Goal: Task Accomplishment & Management: Use online tool/utility

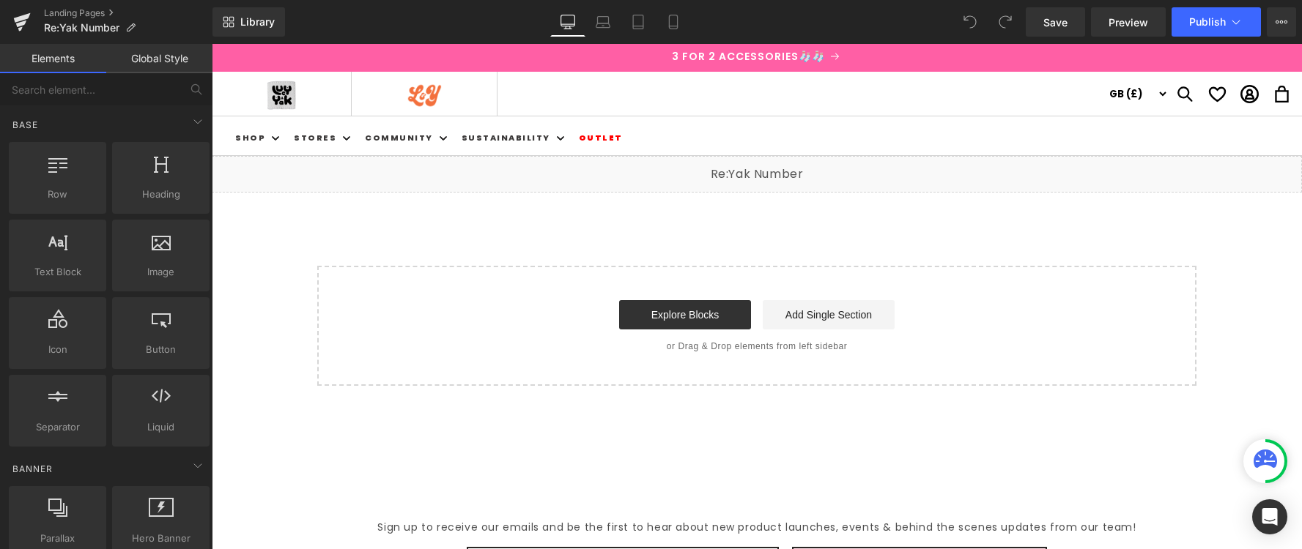
click at [778, 168] on div "Liquid" at bounding box center [757, 174] width 1090 height 37
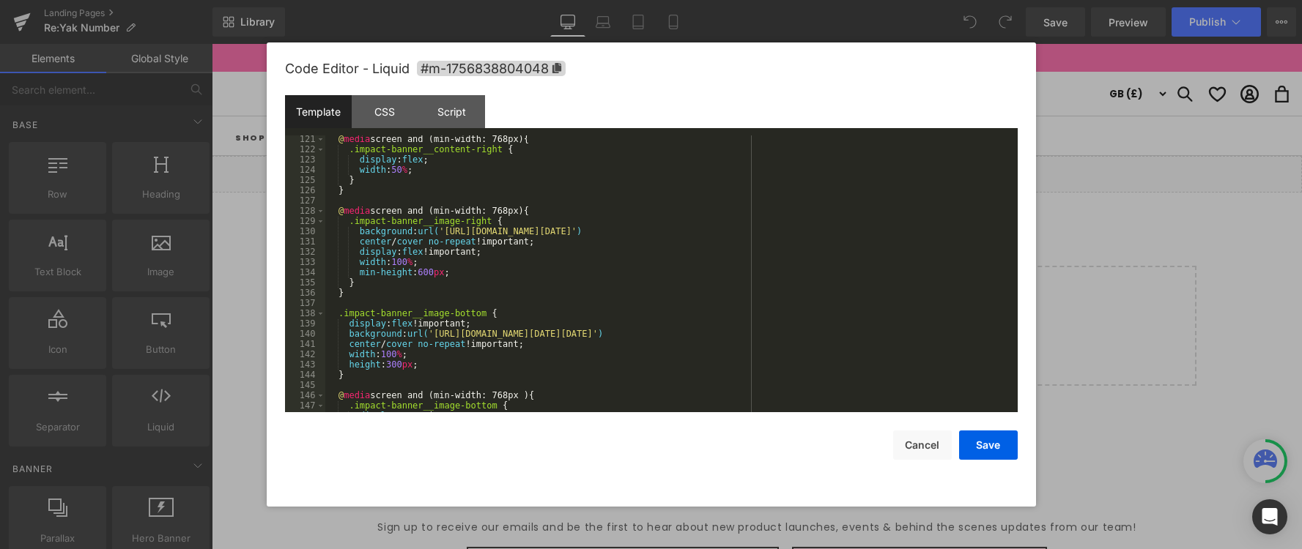
scroll to position [1263, 0]
drag, startPoint x: 453, startPoint y: 231, endPoint x: 984, endPoint y: 260, distance: 531.9
click at [977, 231] on div "@ media screen and (min-width: 768px) { .impact-banner__content-right { display…" at bounding box center [668, 282] width 686 height 297
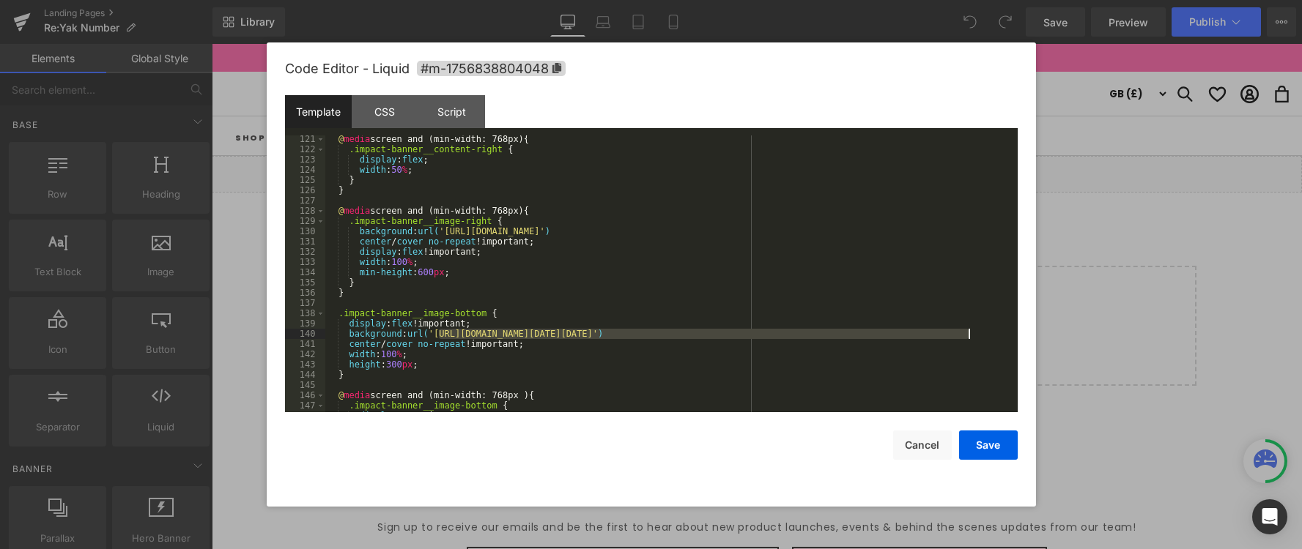
drag, startPoint x: 440, startPoint y: 336, endPoint x: 987, endPoint y: 396, distance: 550.5
click at [968, 336] on div "@ media screen and (min-width: 768px) { .impact-banner__content-right { display…" at bounding box center [668, 282] width 686 height 297
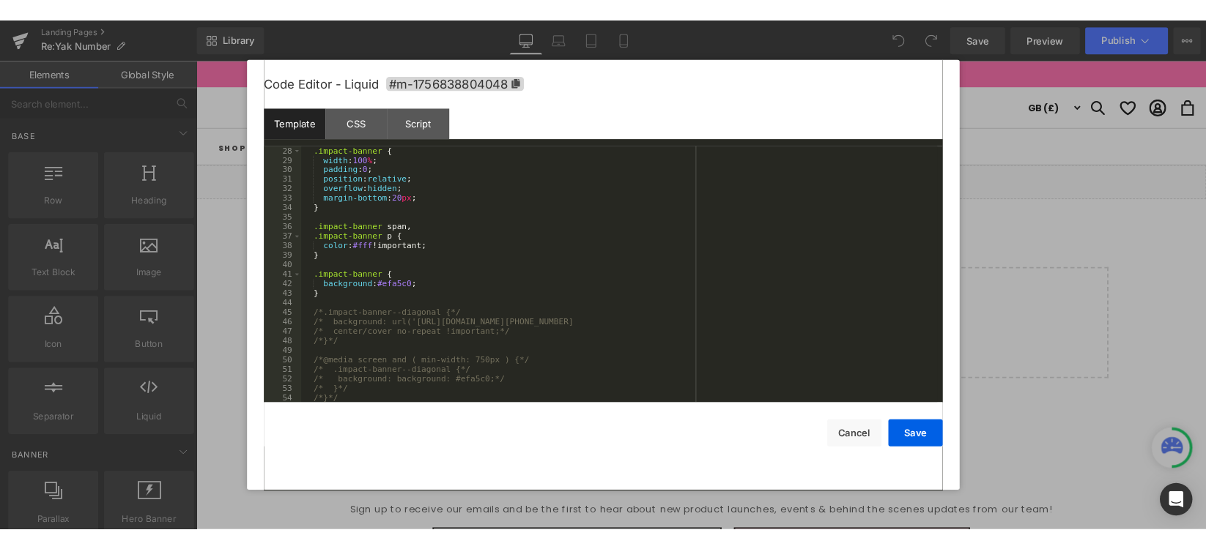
scroll to position [0, 0]
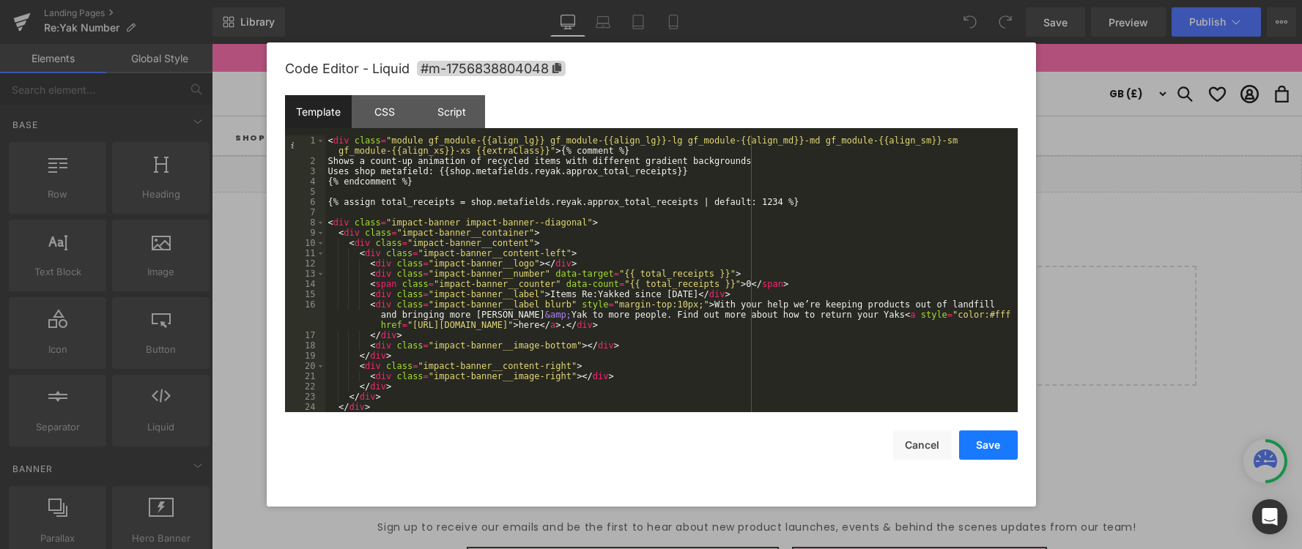
click at [985, 447] on button "Save" at bounding box center [988, 445] width 59 height 29
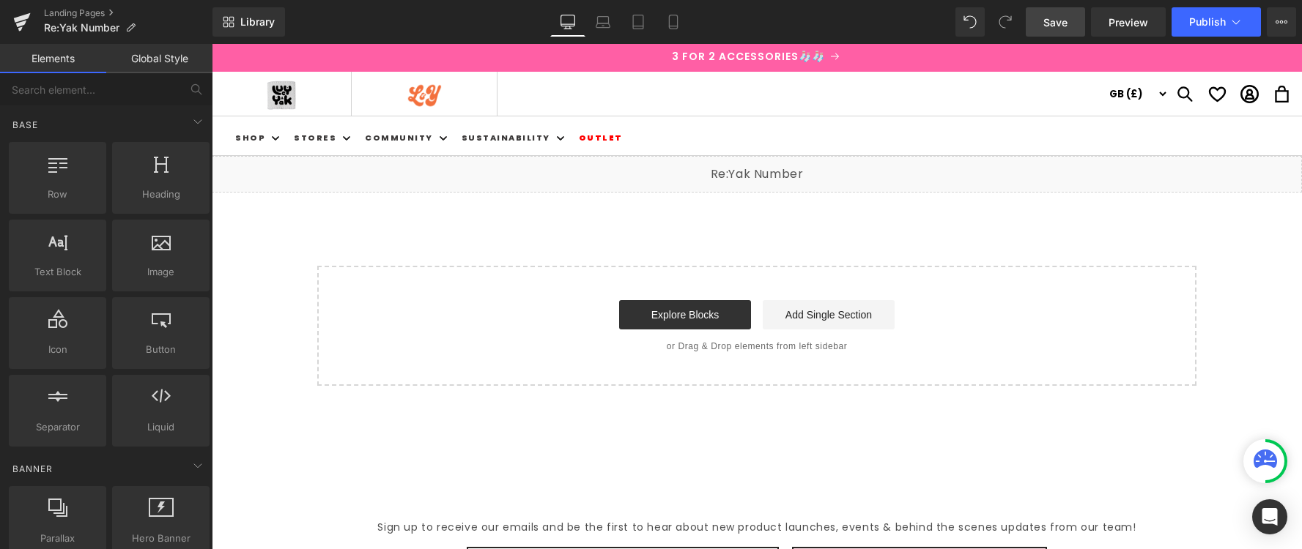
click at [1045, 24] on span "Save" at bounding box center [1055, 22] width 24 height 15
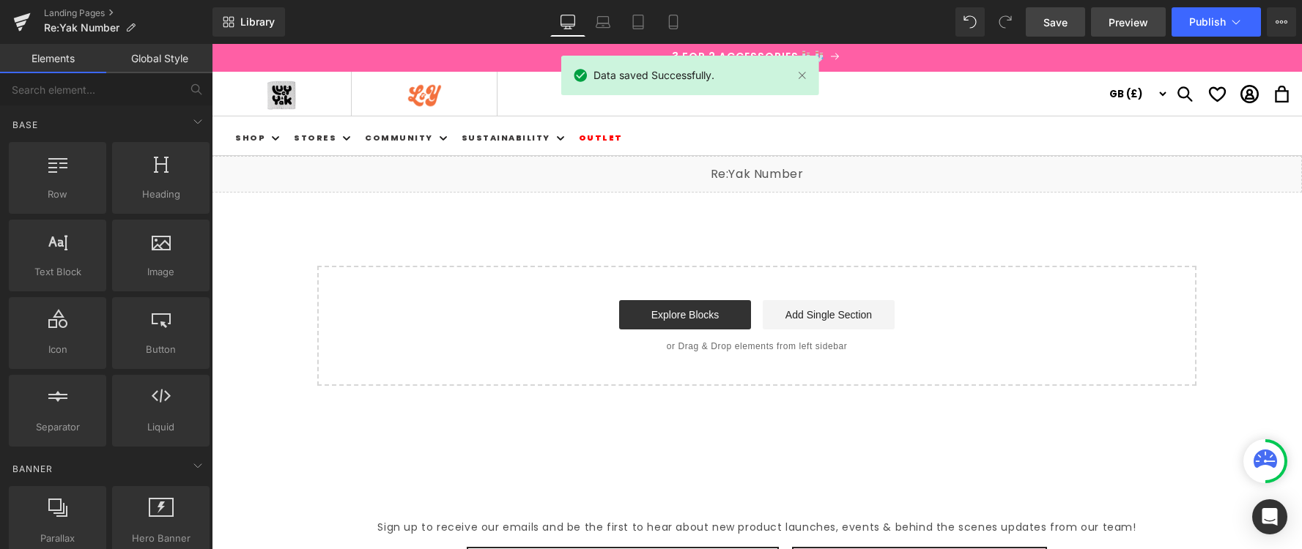
click at [1113, 26] on span "Preview" at bounding box center [1128, 22] width 40 height 15
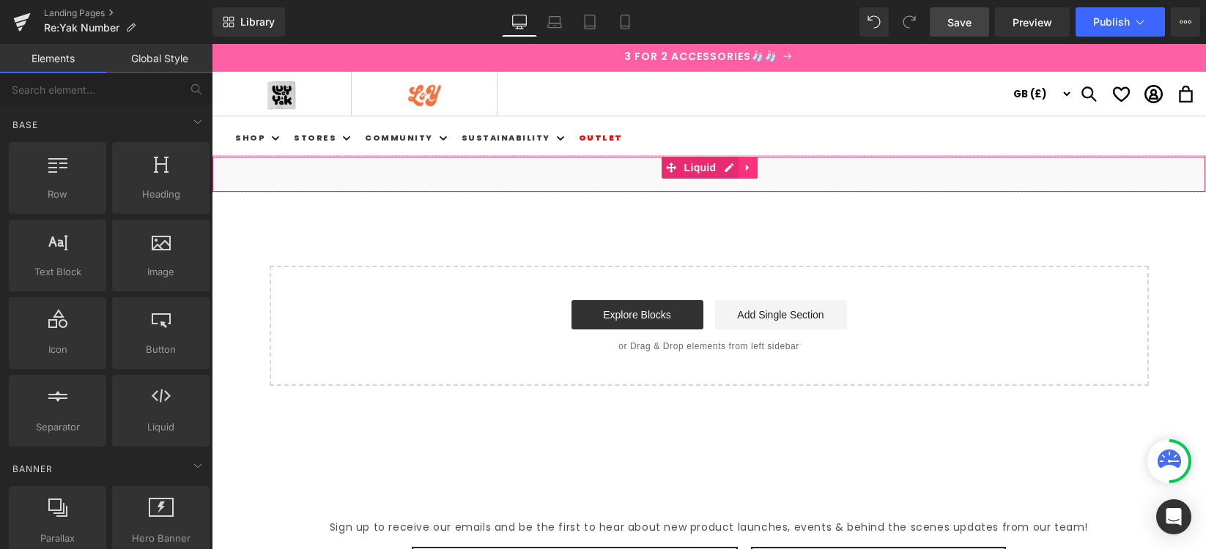
click at [750, 170] on icon at bounding box center [748, 168] width 10 height 11
click at [718, 169] on icon at bounding box center [719, 168] width 10 height 10
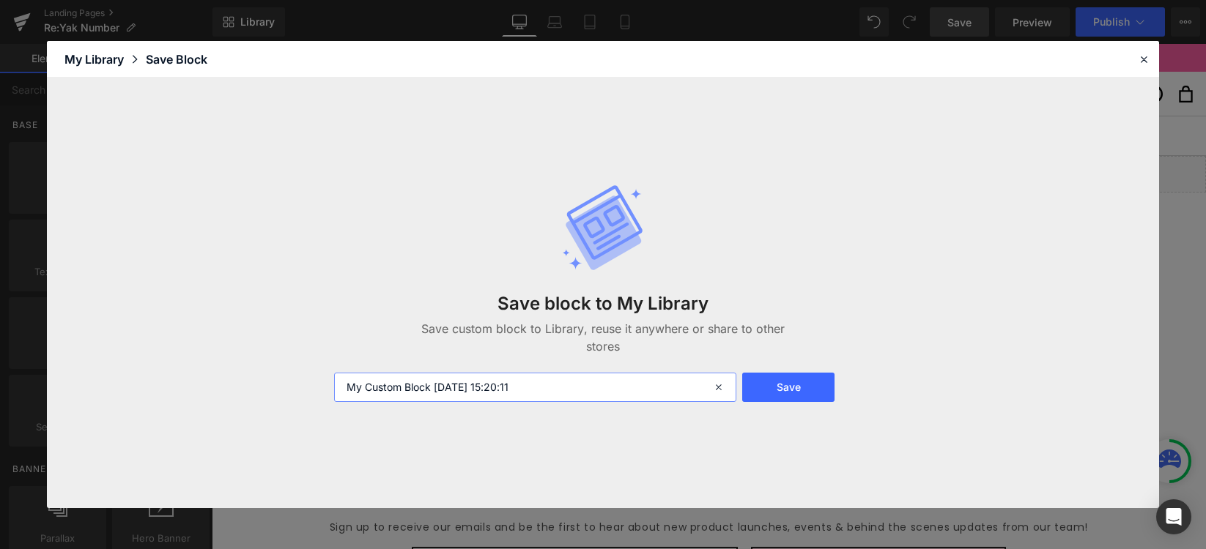
click at [572, 380] on input "My Custom Block 2025-10-07 15:20:11" at bounding box center [535, 387] width 402 height 29
drag, startPoint x: 571, startPoint y: 379, endPoint x: 338, endPoint y: 382, distance: 232.2
click at [338, 382] on input "My Custom Block 2025-10-07 15:20:11" at bounding box center [535, 387] width 402 height 29
type input "Re:Yak Header - Counter"
click at [799, 378] on button "Save" at bounding box center [788, 387] width 93 height 29
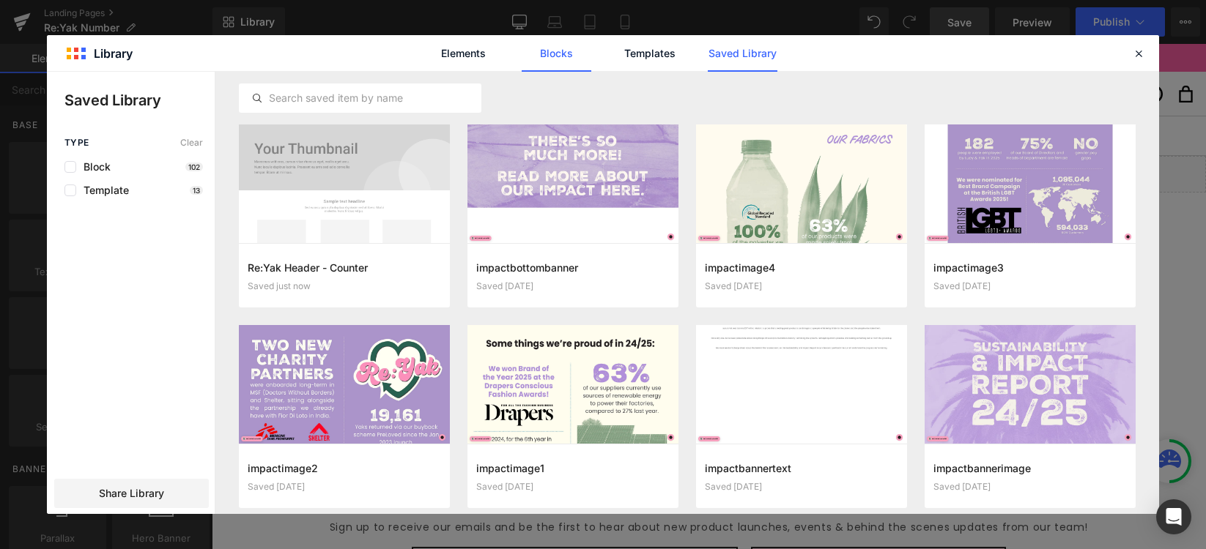
click at [560, 56] on link "Blocks" at bounding box center [557, 53] width 70 height 37
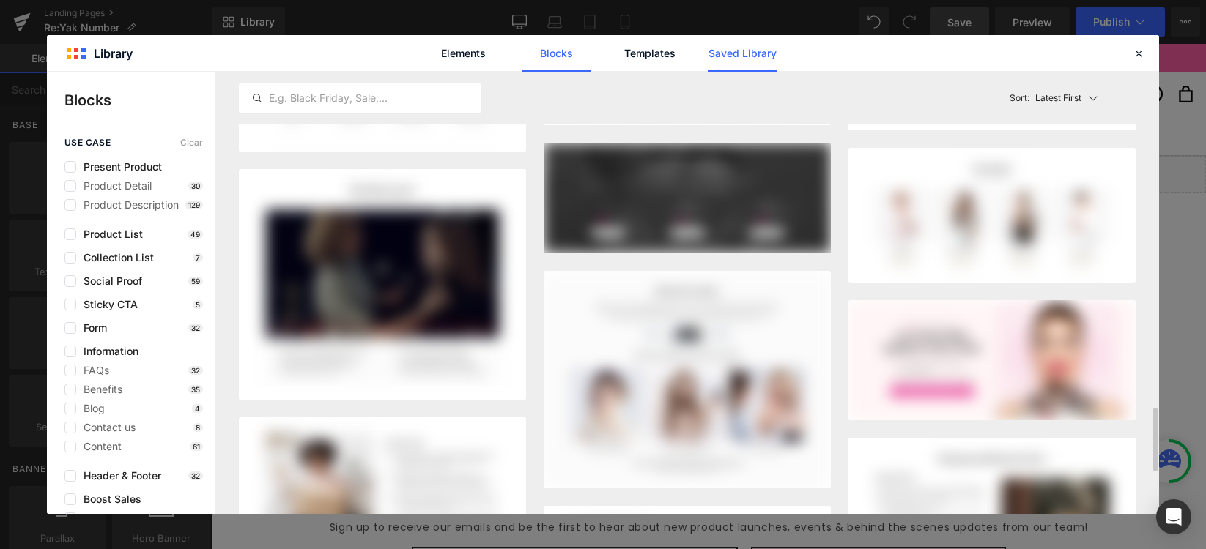
scroll to position [2247, 0]
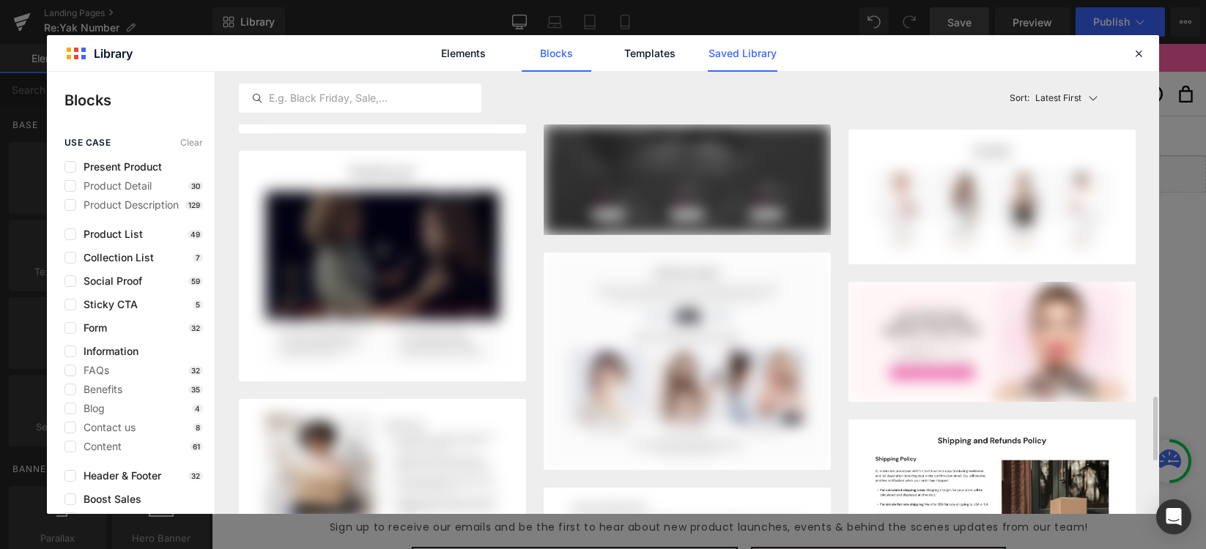
click at [743, 52] on link "Saved Library" at bounding box center [743, 53] width 70 height 37
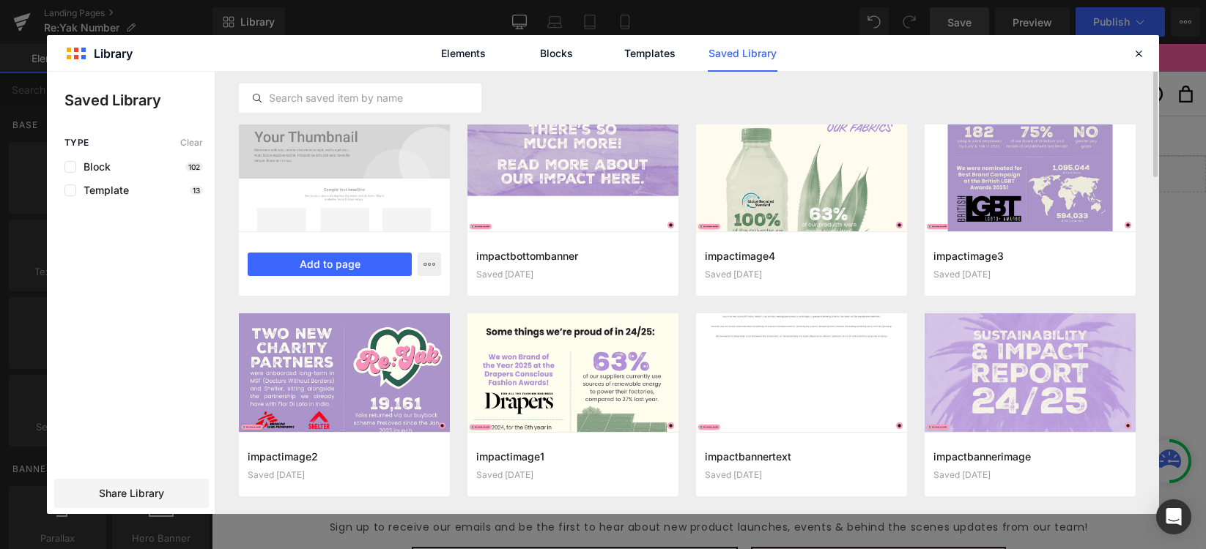
scroll to position [0, 0]
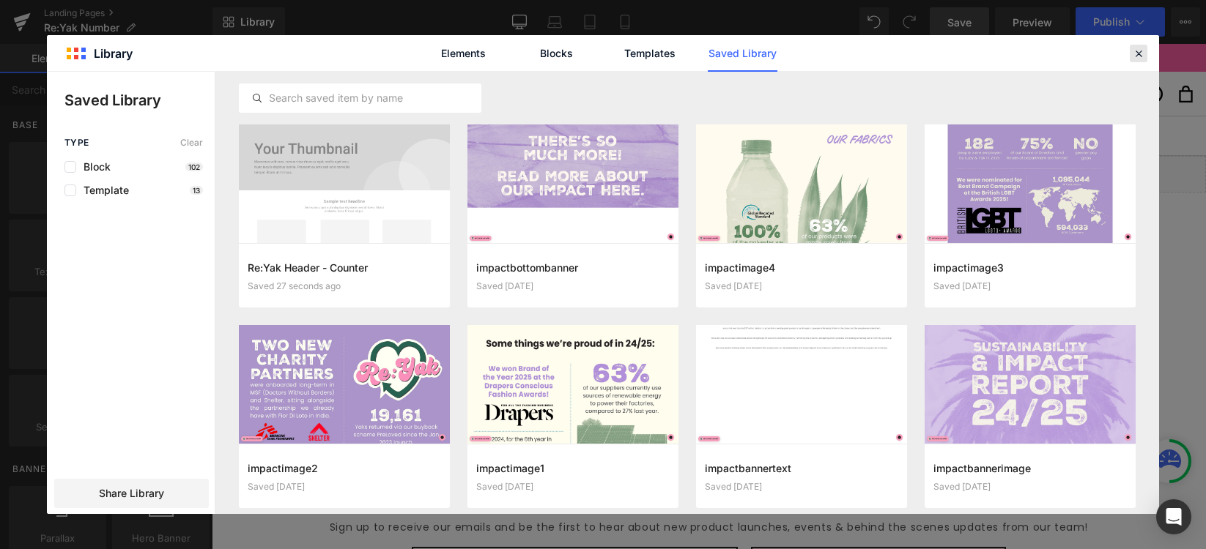
click at [1136, 51] on icon at bounding box center [1138, 53] width 13 height 13
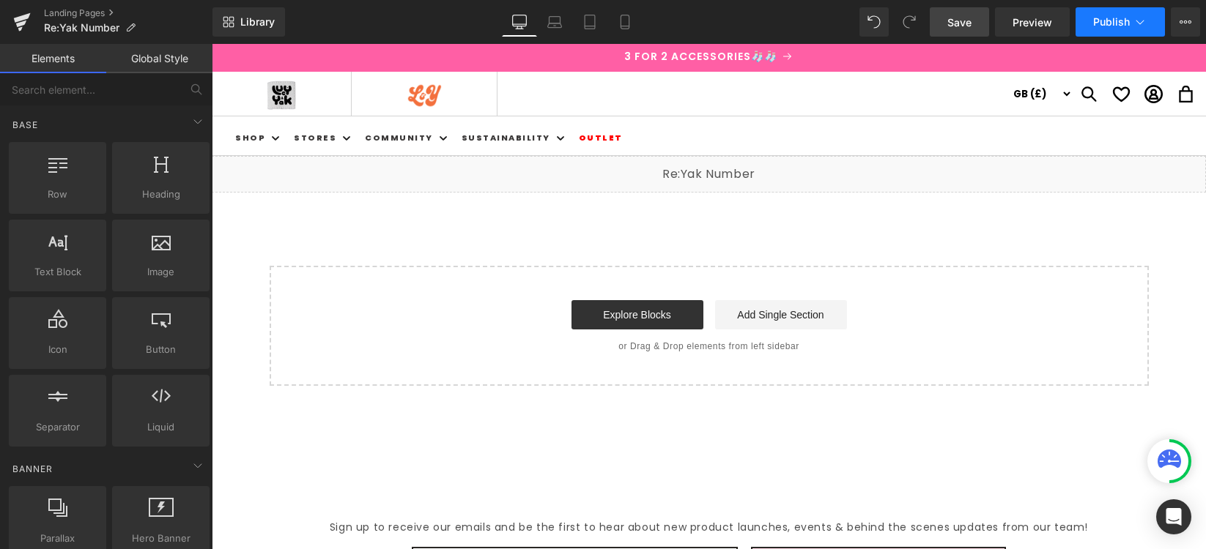
click at [1143, 21] on icon at bounding box center [1140, 22] width 8 height 4
click at [1187, 25] on icon at bounding box center [1185, 22] width 12 height 12
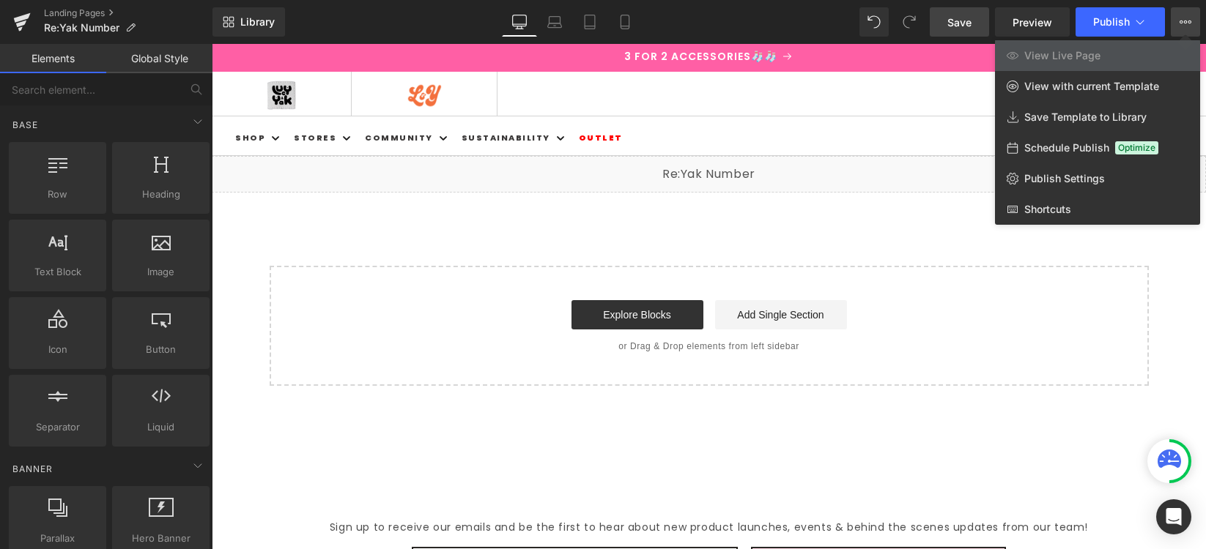
click at [1188, 21] on icon at bounding box center [1185, 22] width 12 height 12
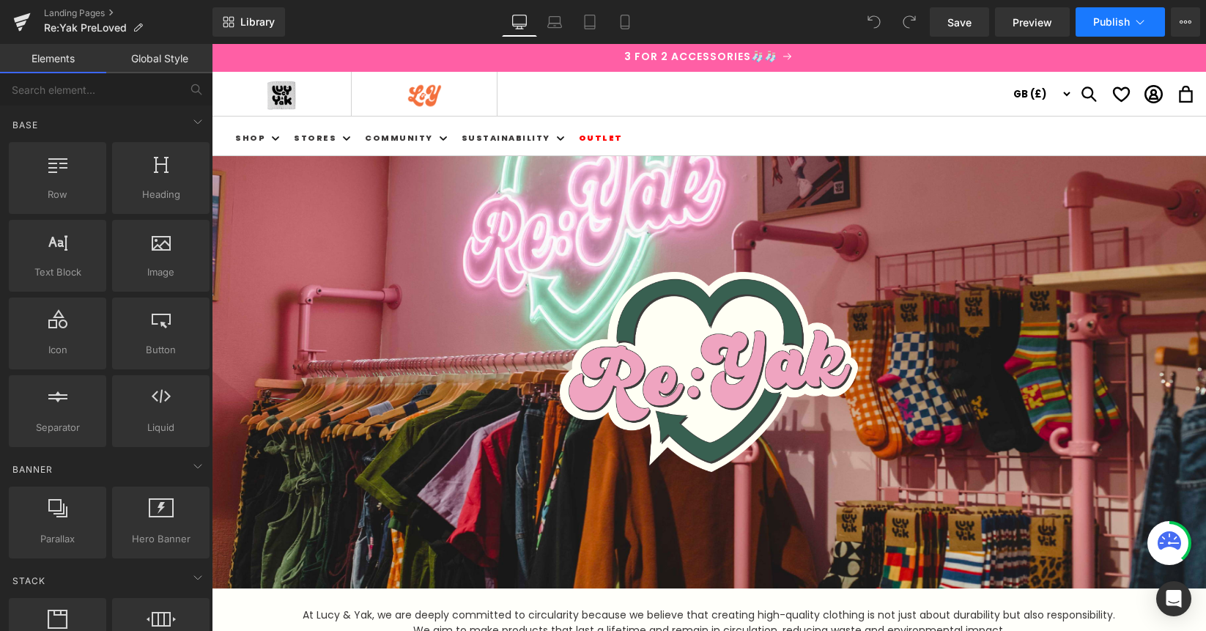
click at [1140, 18] on icon at bounding box center [1139, 22] width 15 height 15
click at [84, 26] on span "Re:Yak PreLoved" at bounding box center [85, 28] width 83 height 12
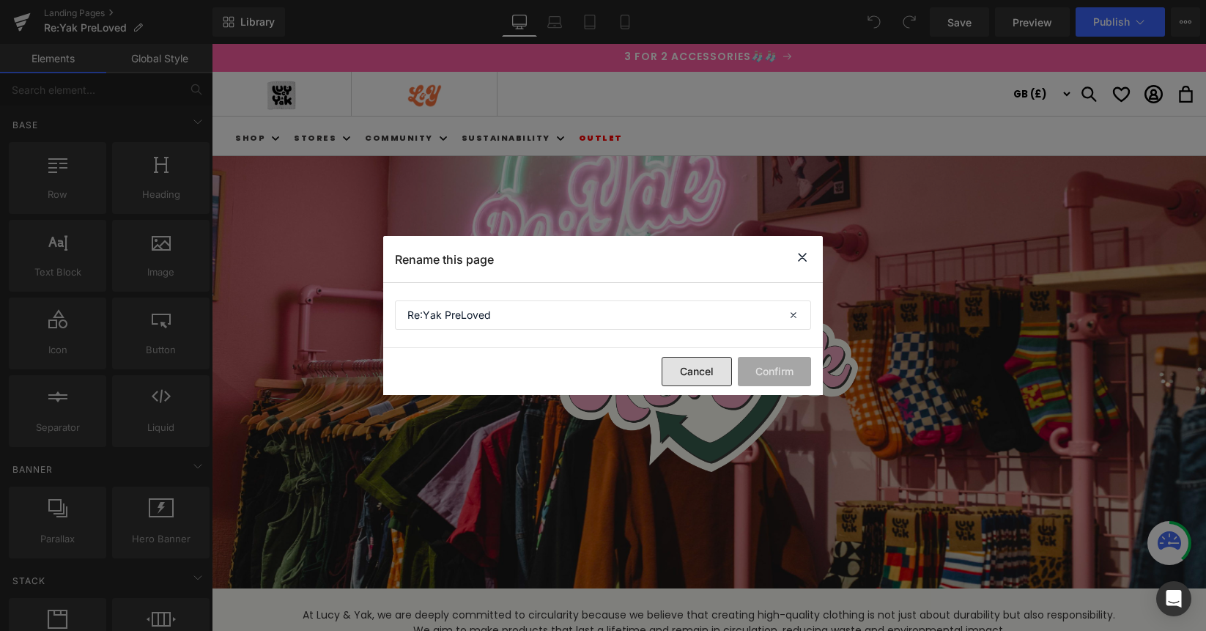
click at [689, 365] on button "Cancel" at bounding box center [696, 371] width 70 height 29
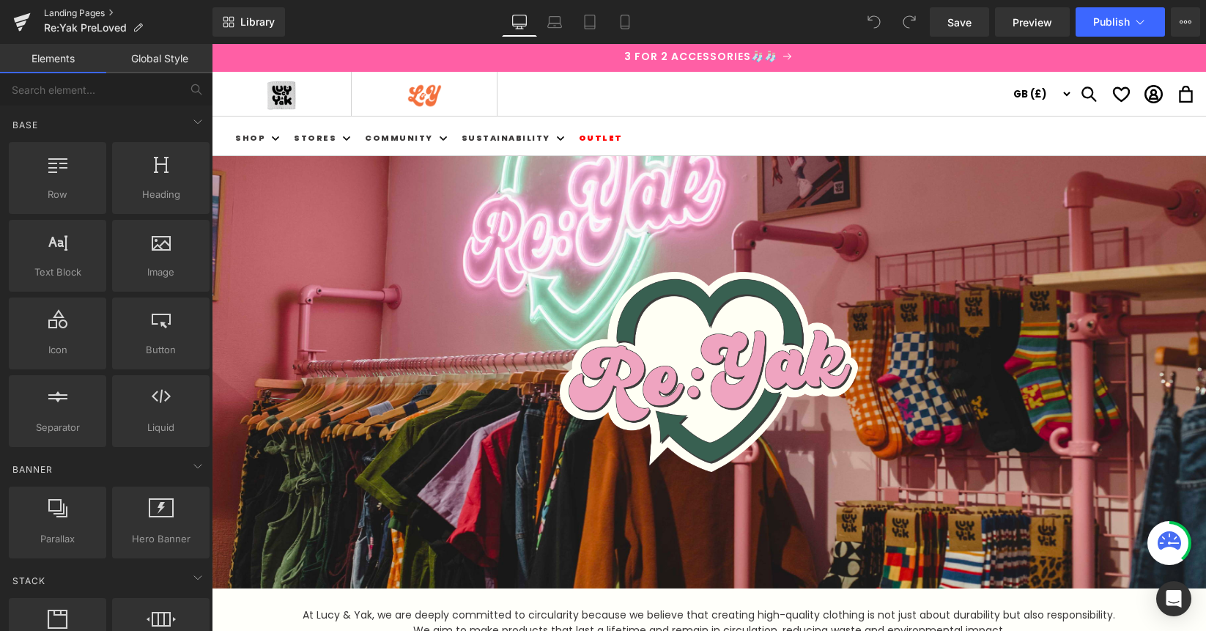
click at [70, 10] on link "Landing Pages" at bounding box center [128, 13] width 168 height 12
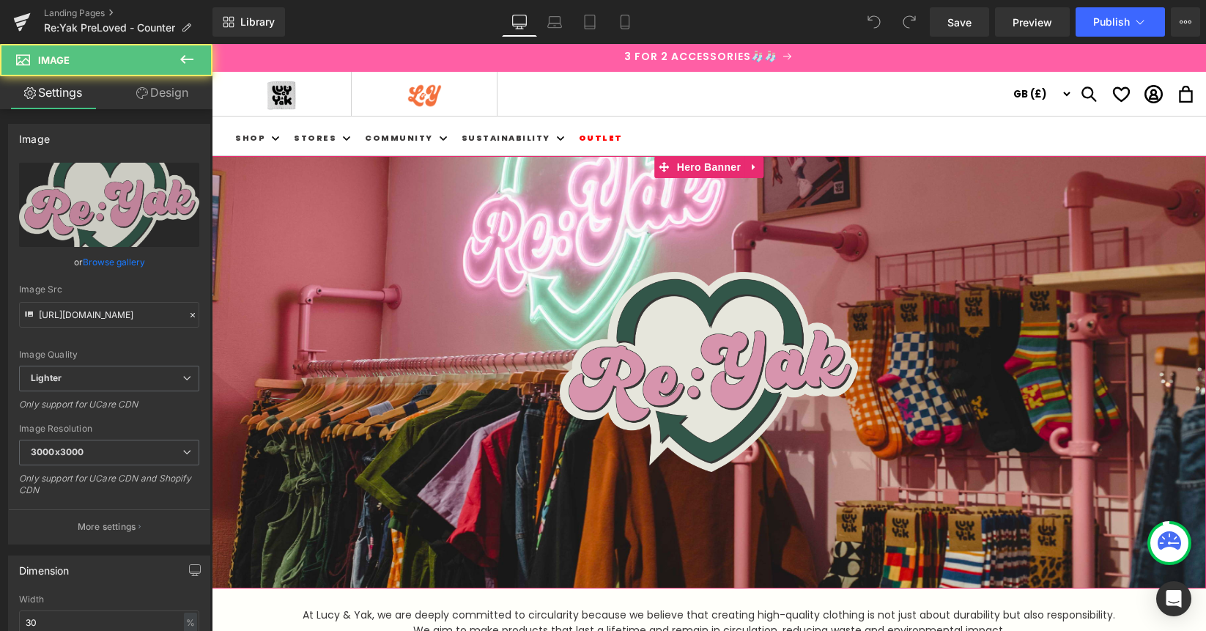
click at [654, 381] on img at bounding box center [709, 372] width 298 height 200
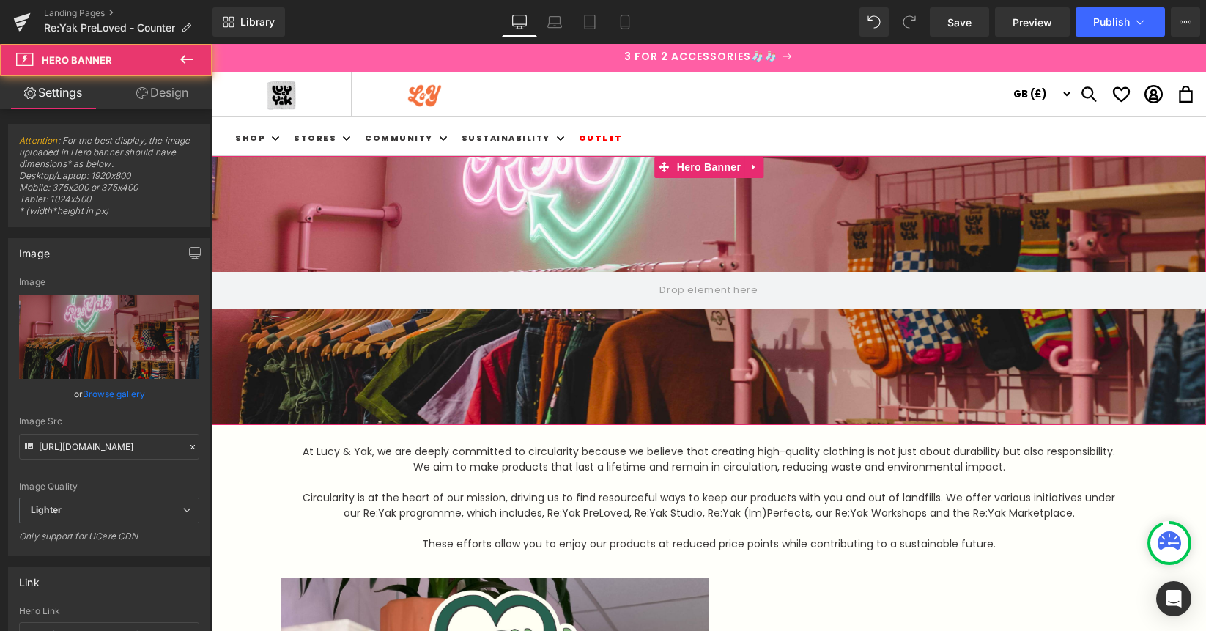
click at [617, 248] on div at bounding box center [709, 290] width 994 height 269
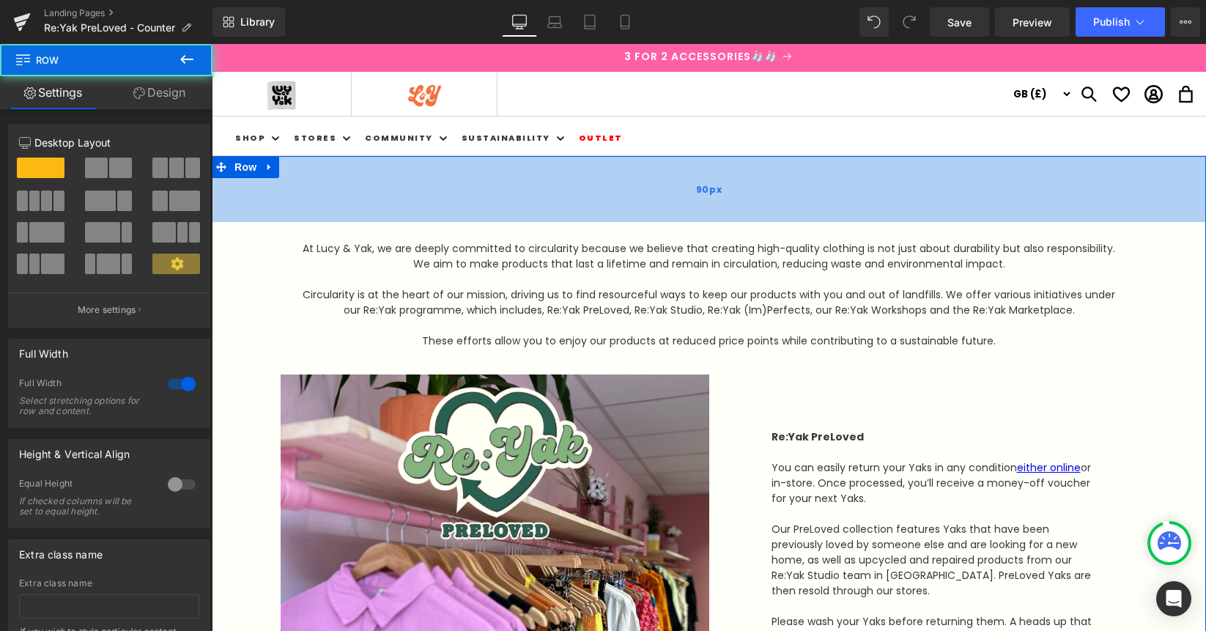
drag, startPoint x: 711, startPoint y: 156, endPoint x: 708, endPoint y: 219, distance: 63.1
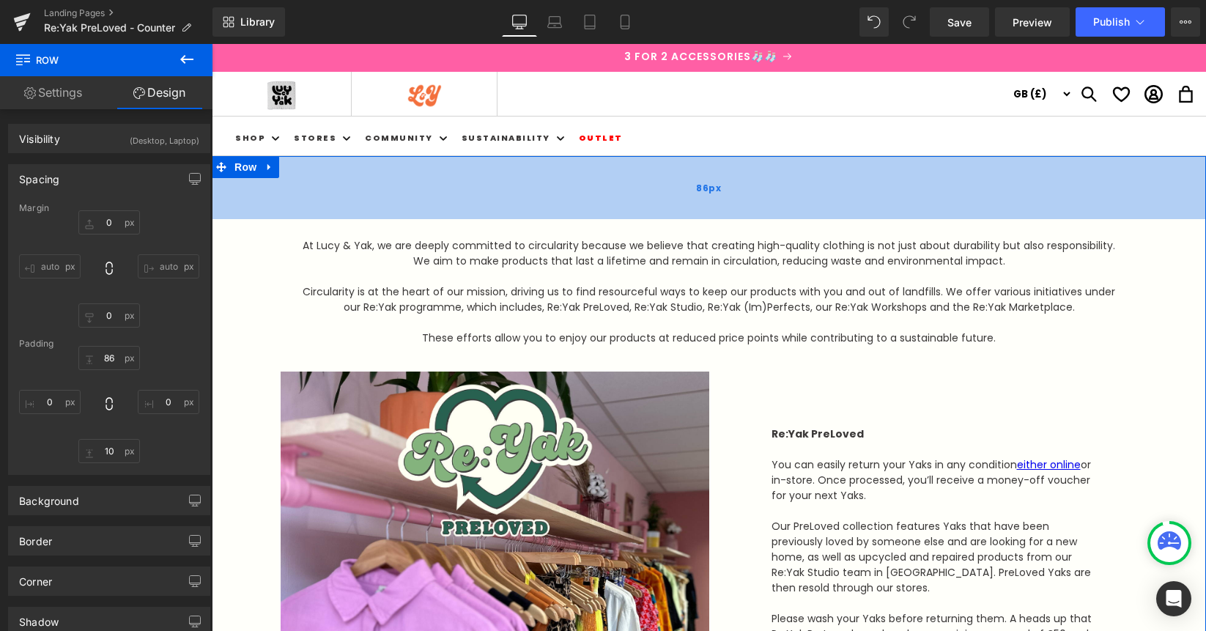
click at [708, 188] on span "86px" at bounding box center [708, 188] width 25 height 16
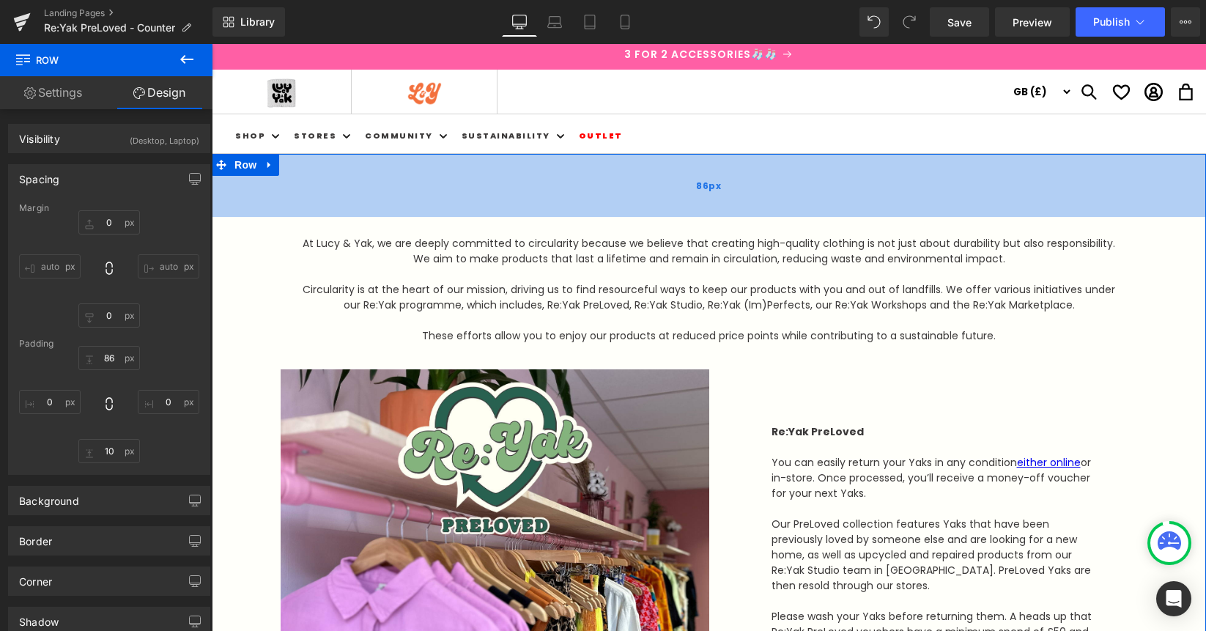
click at [625, 185] on div "86px" at bounding box center [709, 185] width 994 height 63
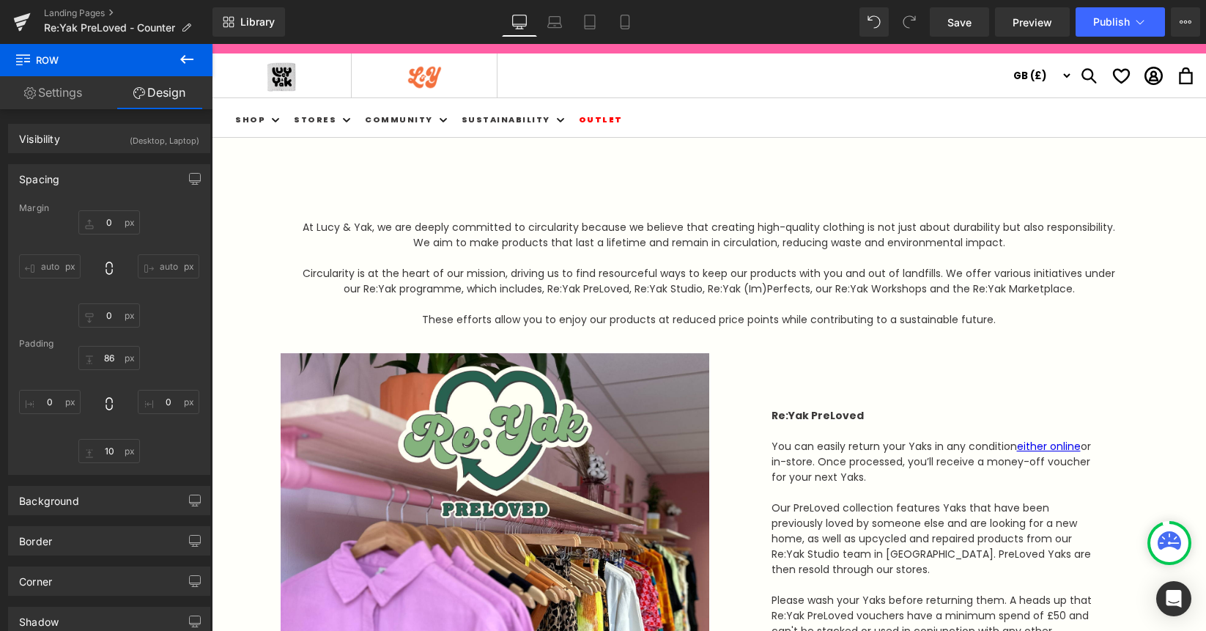
scroll to position [0, 0]
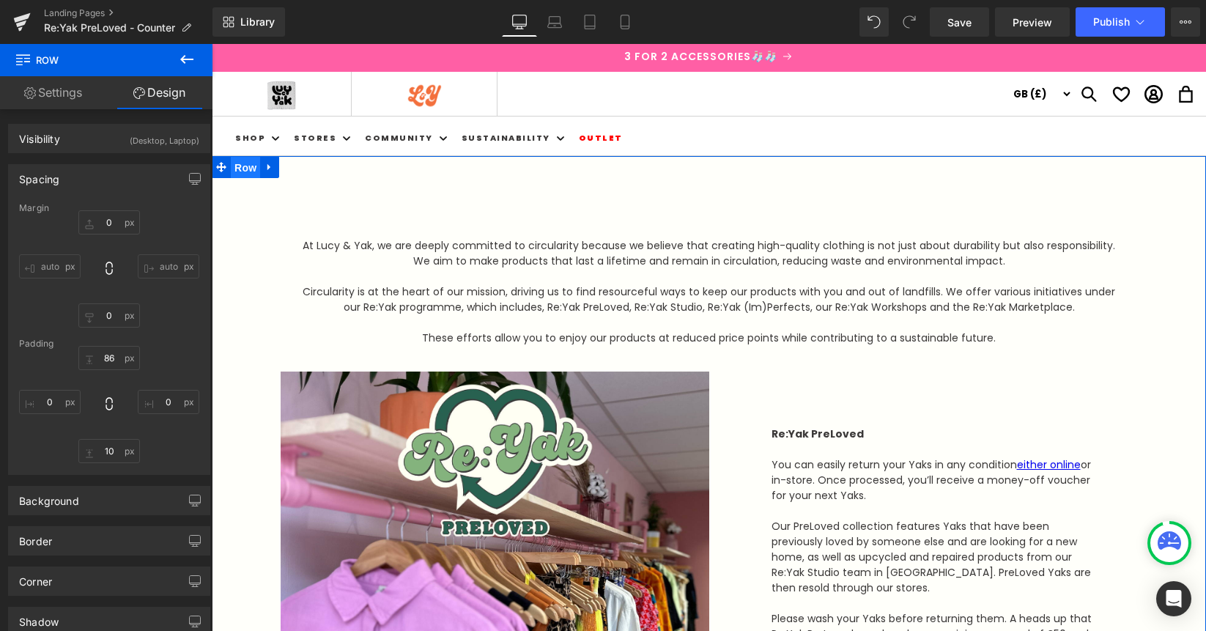
click at [251, 168] on span "Row" at bounding box center [245, 168] width 29 height 22
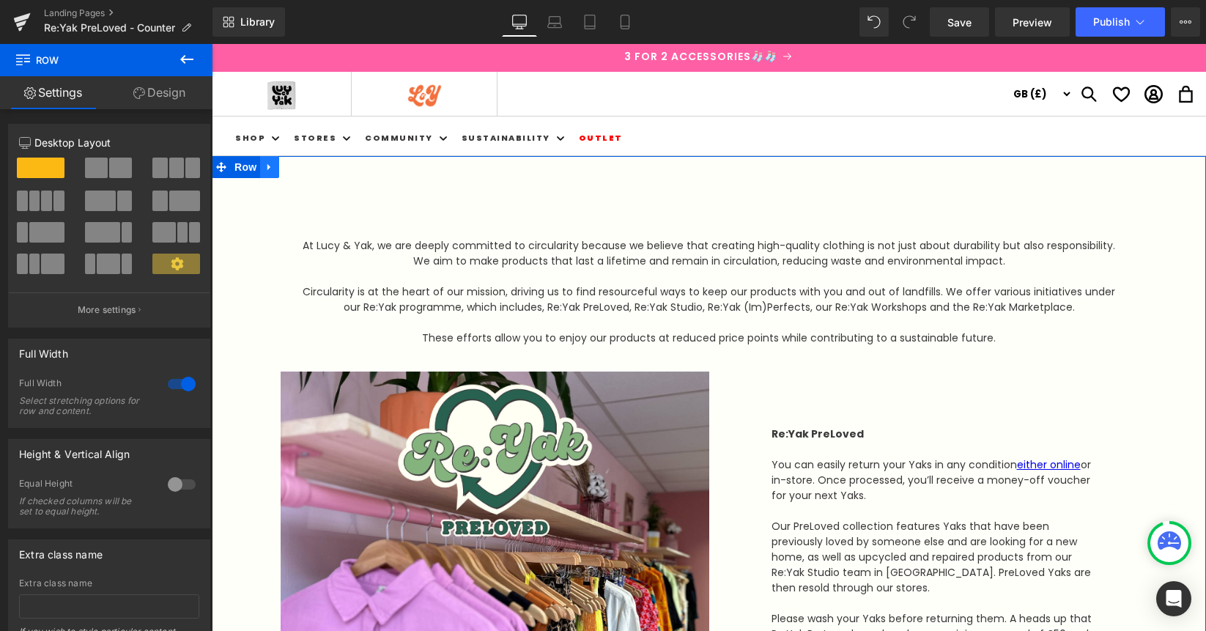
click at [273, 169] on icon at bounding box center [269, 167] width 10 height 11
click at [162, 92] on link "Design" at bounding box center [159, 92] width 106 height 33
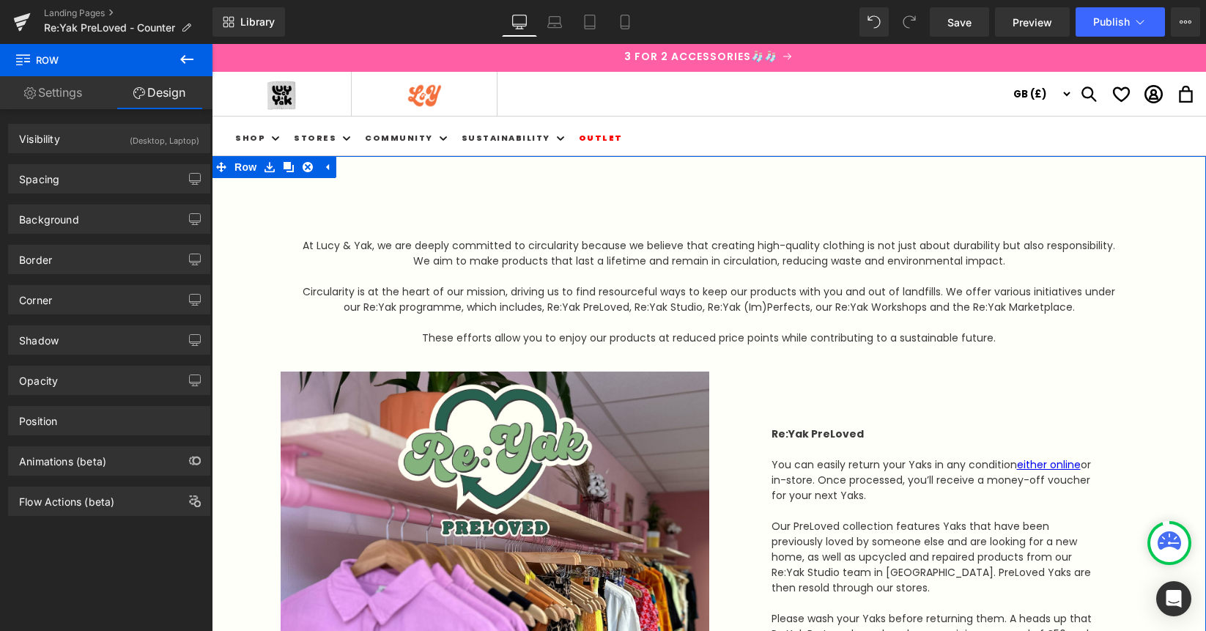
click at [48, 93] on link "Settings" at bounding box center [53, 92] width 106 height 33
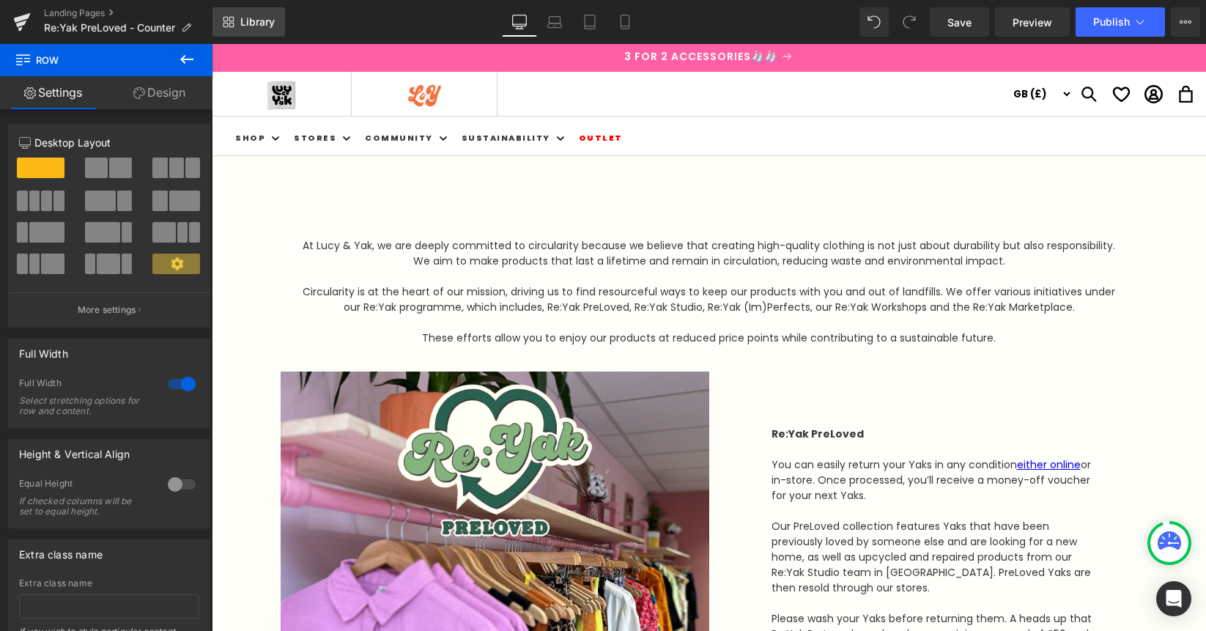
click at [236, 15] on link "Library" at bounding box center [248, 21] width 73 height 29
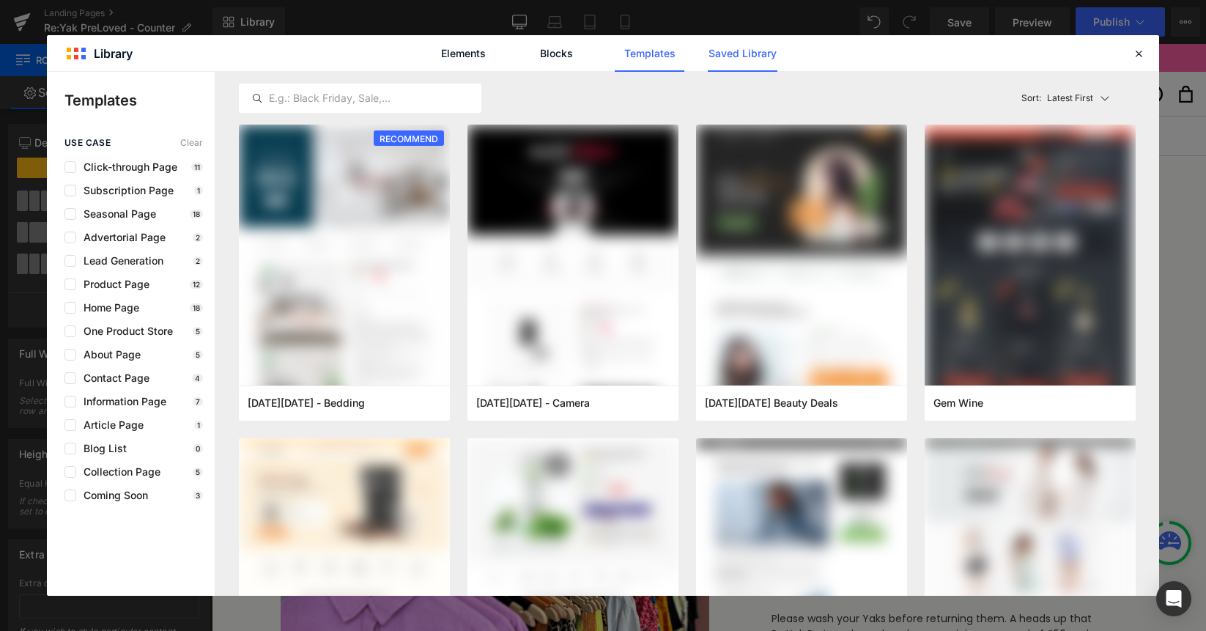
click at [758, 56] on link "Saved Library" at bounding box center [743, 53] width 70 height 37
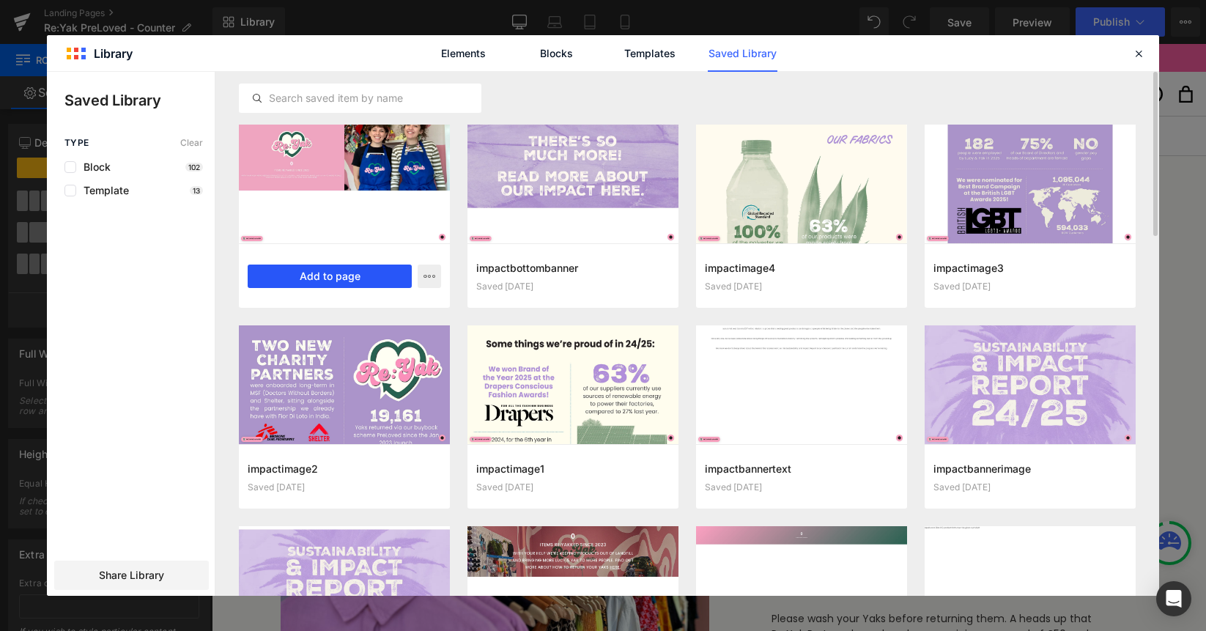
click at [337, 277] on button "Add to page" at bounding box center [330, 275] width 164 height 23
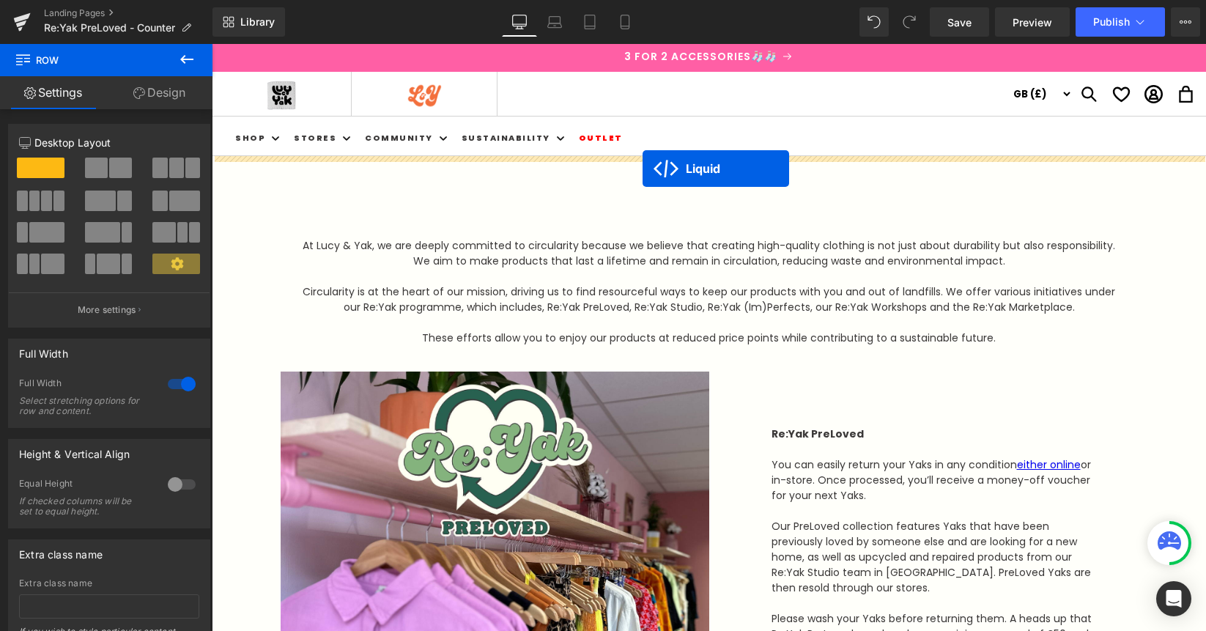
drag, startPoint x: 670, startPoint y: 212, endPoint x: 642, endPoint y: 168, distance: 51.4
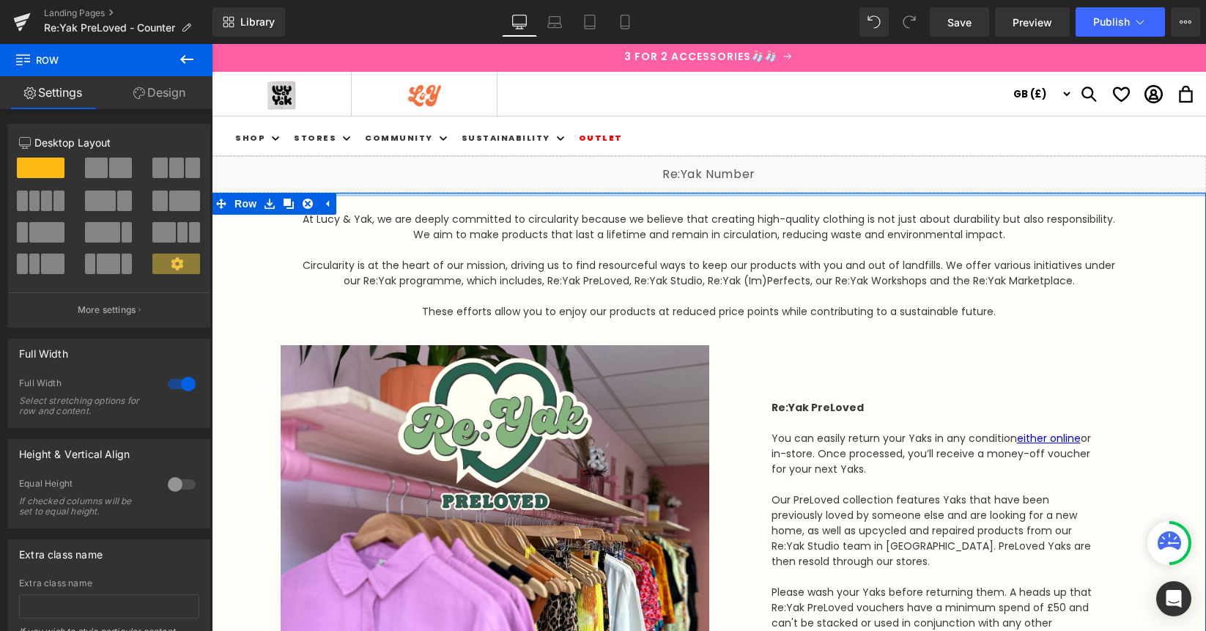
drag, startPoint x: 710, startPoint y: 255, endPoint x: 722, endPoint y: 215, distance: 42.0
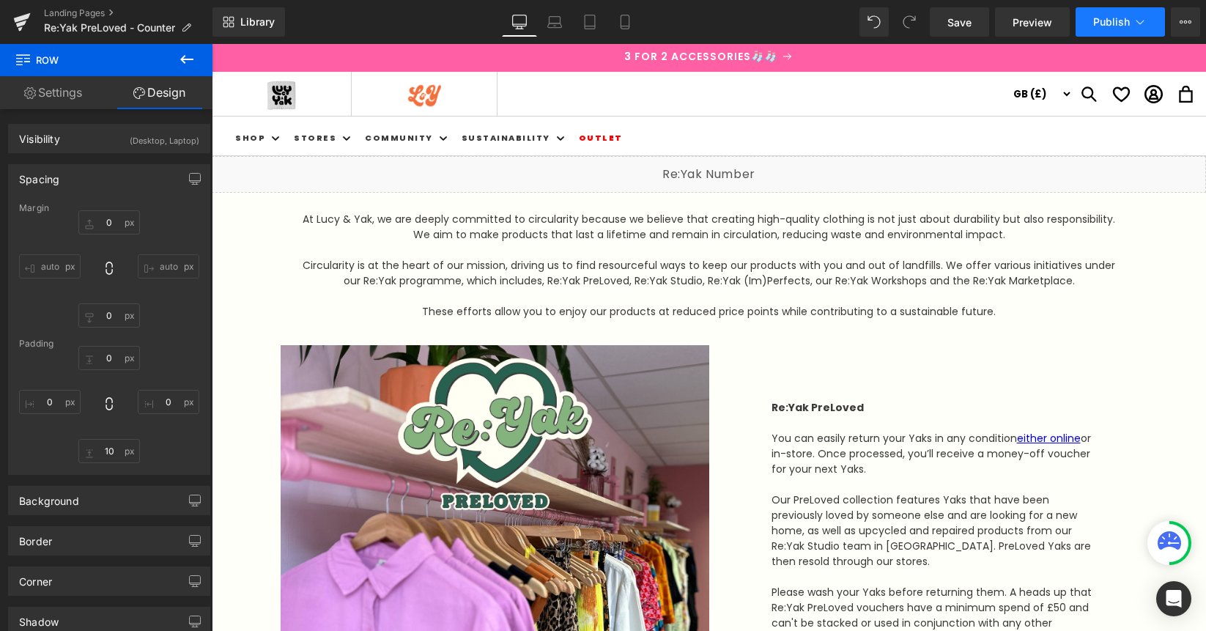
click at [1141, 21] on icon at bounding box center [1139, 22] width 15 height 15
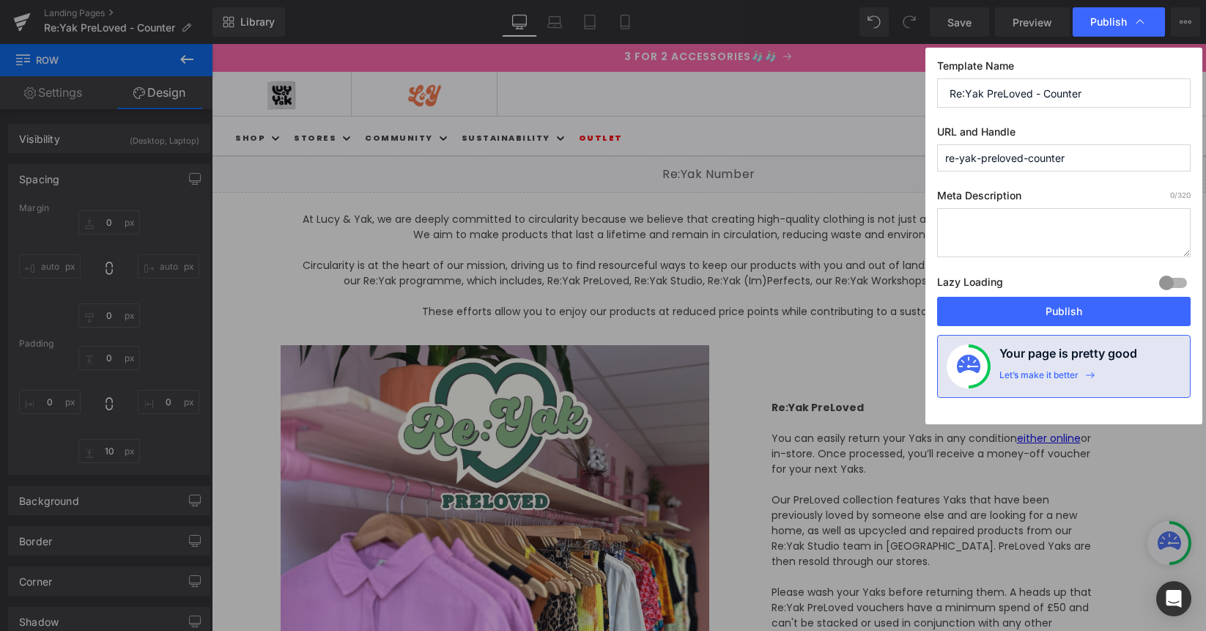
click at [1141, 21] on icon at bounding box center [1140, 22] width 8 height 4
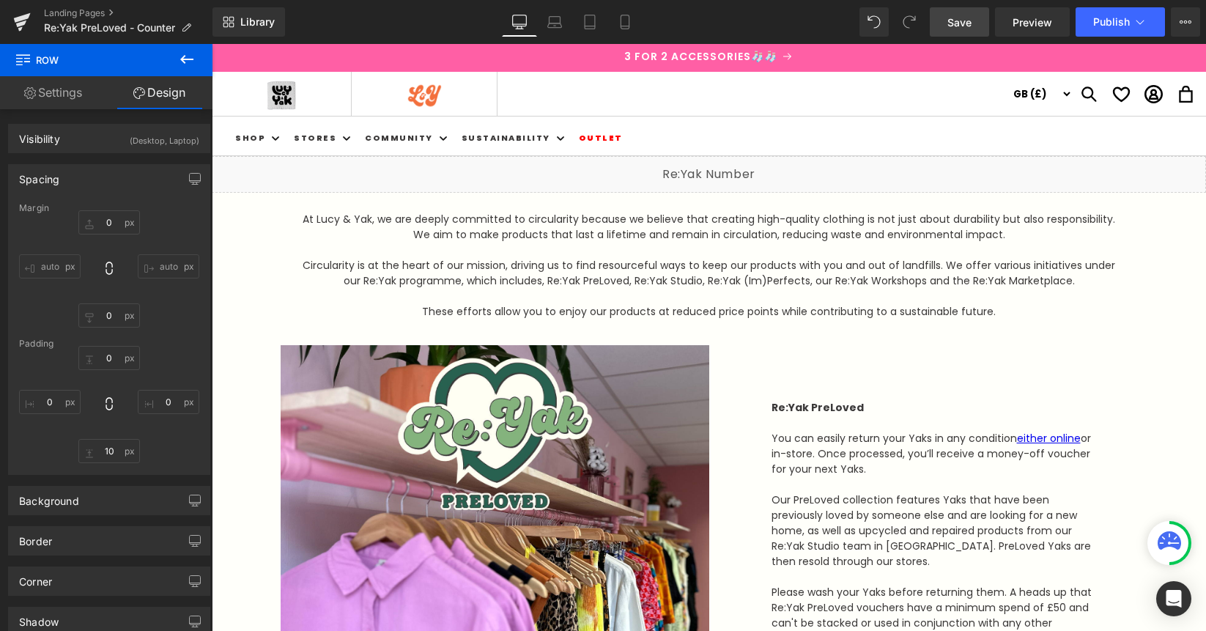
click at [956, 22] on span "Save" at bounding box center [959, 22] width 24 height 15
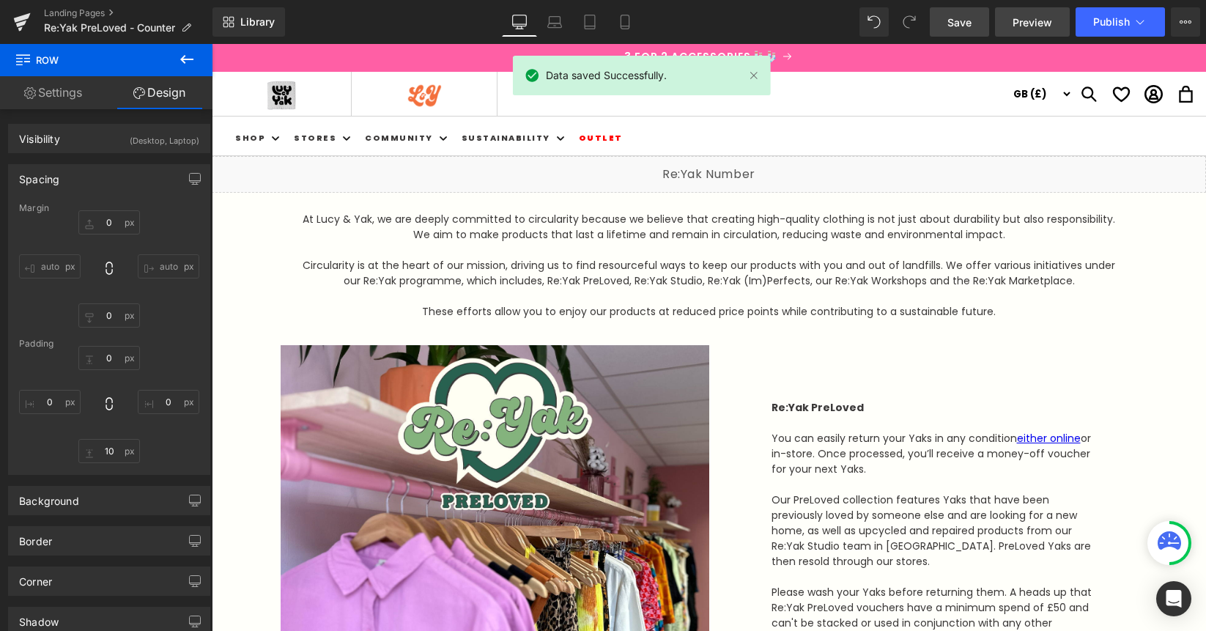
click at [1034, 23] on span "Preview" at bounding box center [1032, 22] width 40 height 15
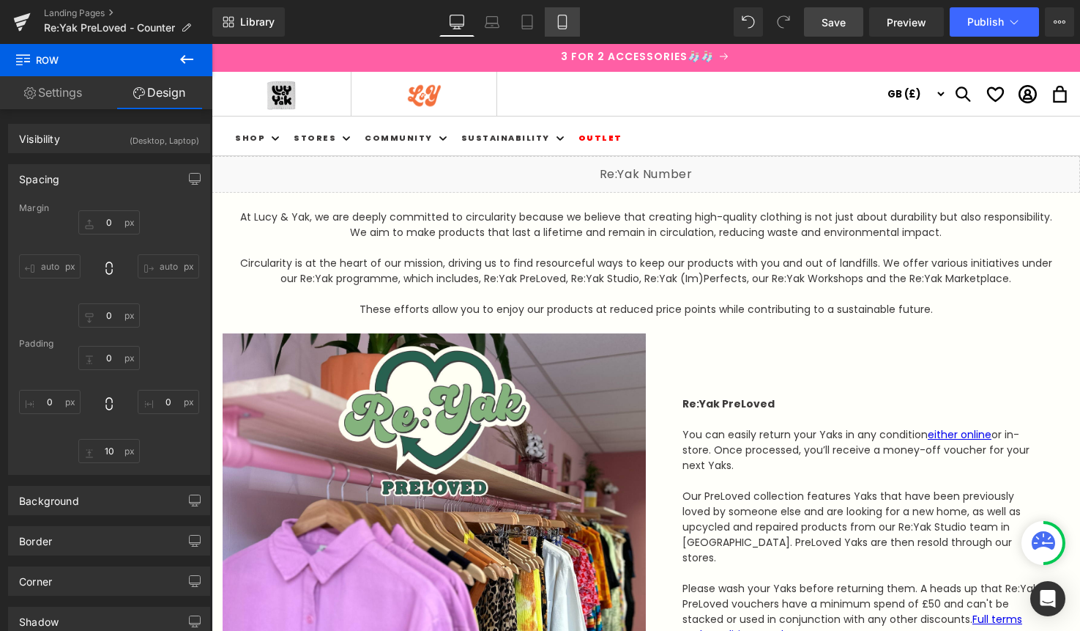
click at [563, 25] on icon at bounding box center [562, 22] width 15 height 15
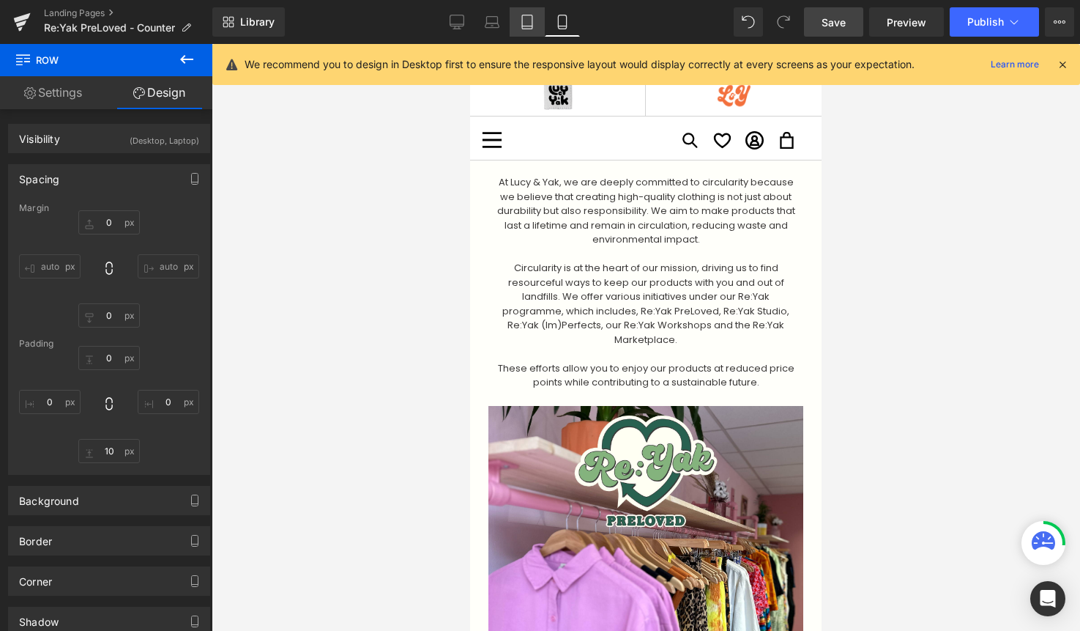
click at [528, 25] on icon at bounding box center [527, 22] width 15 height 15
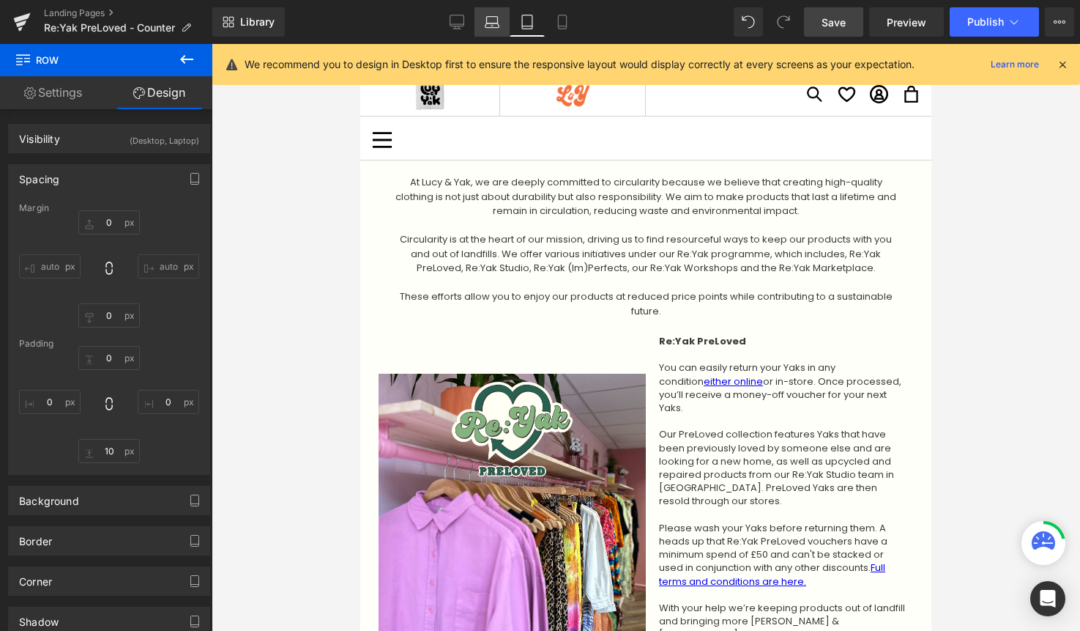
click at [488, 25] on icon at bounding box center [492, 22] width 15 height 15
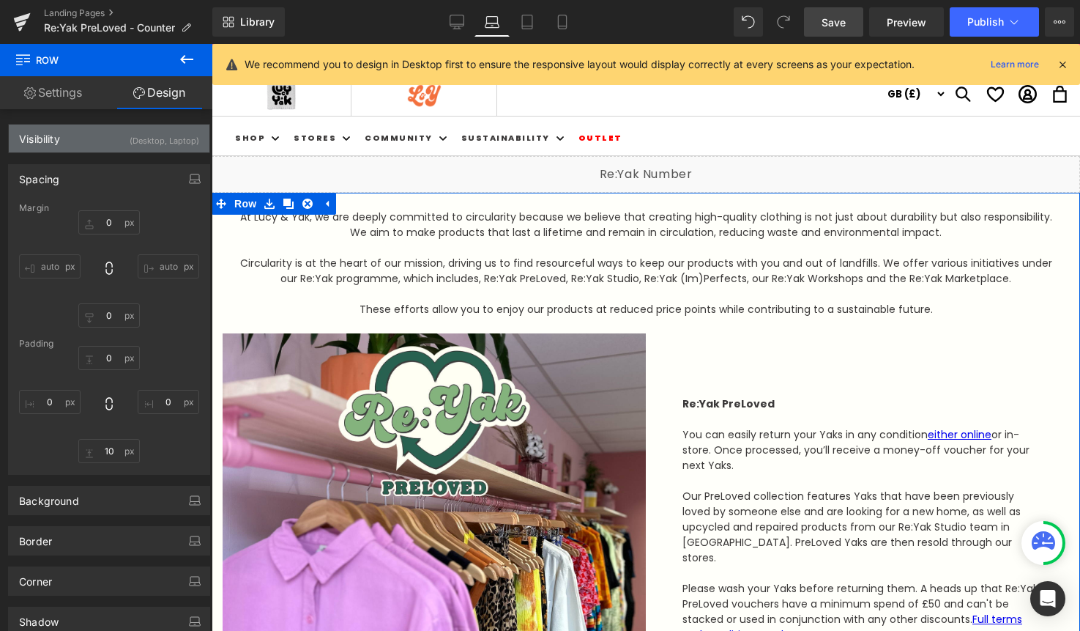
click at [170, 138] on div "(Desktop, Laptop)" at bounding box center [165, 137] width 70 height 24
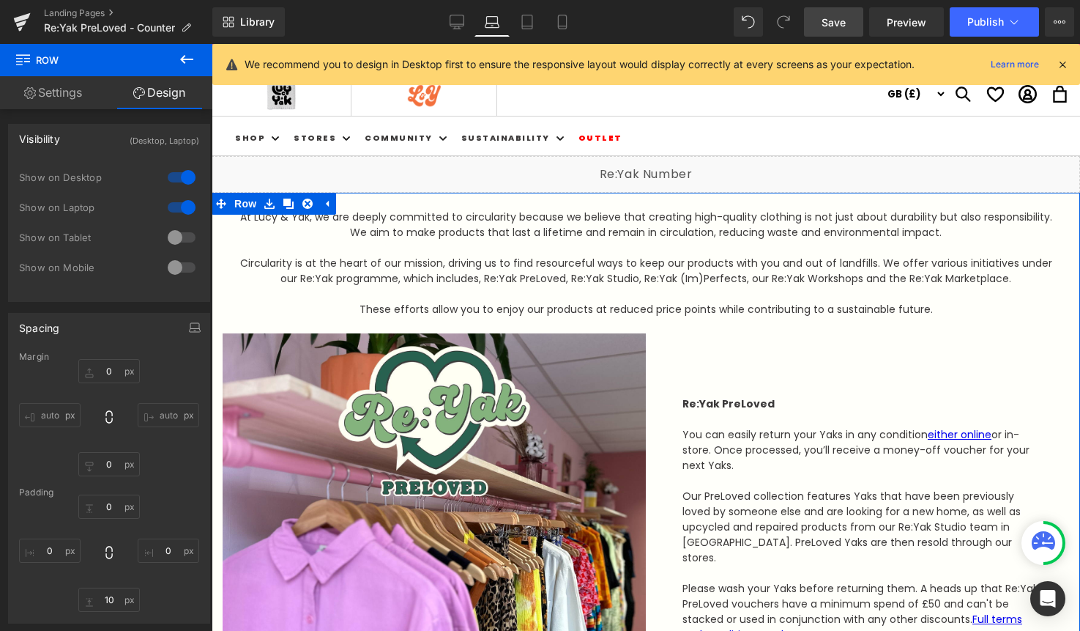
click at [172, 237] on div at bounding box center [181, 237] width 35 height 23
click at [170, 266] on div at bounding box center [181, 267] width 35 height 23
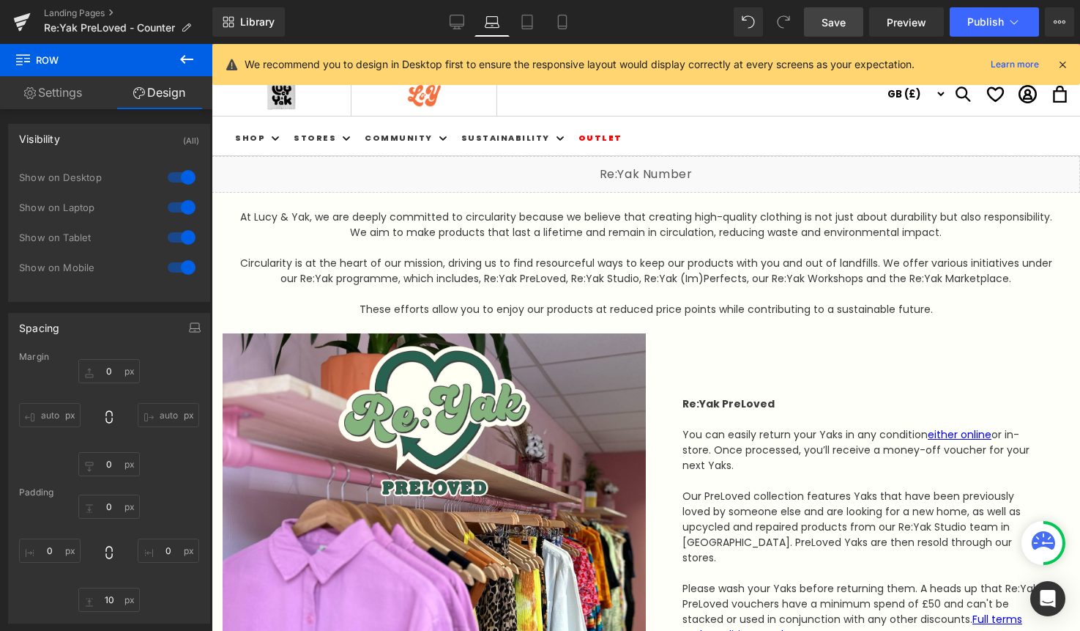
click at [837, 23] on span "Save" at bounding box center [834, 22] width 24 height 15
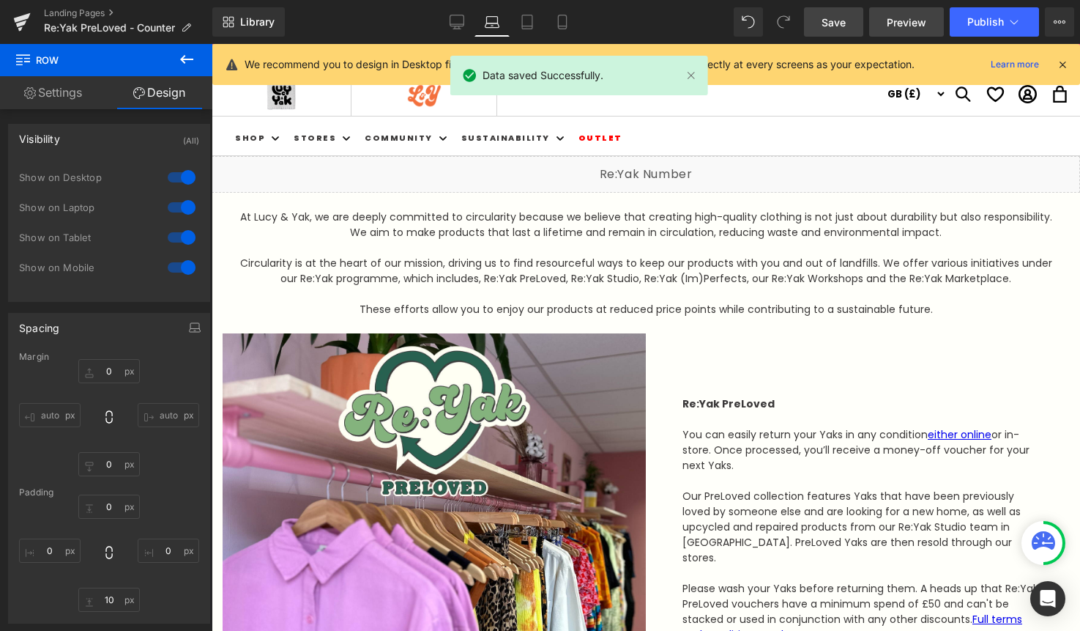
click at [899, 23] on span "Preview" at bounding box center [907, 22] width 40 height 15
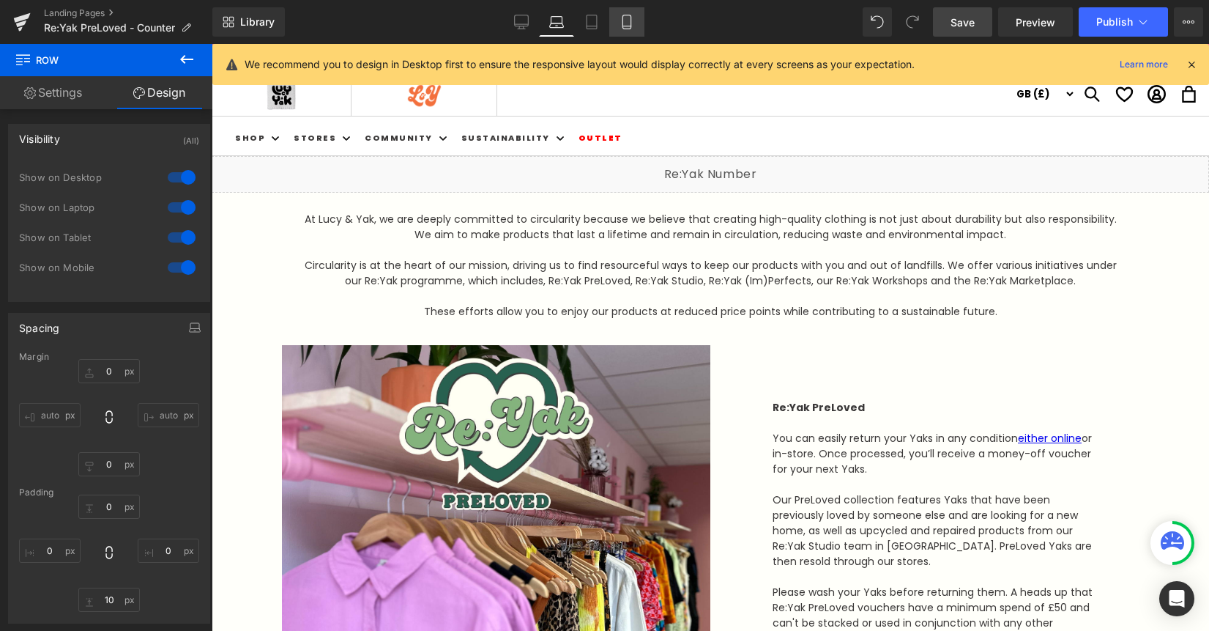
click at [630, 25] on icon at bounding box center [627, 22] width 15 height 15
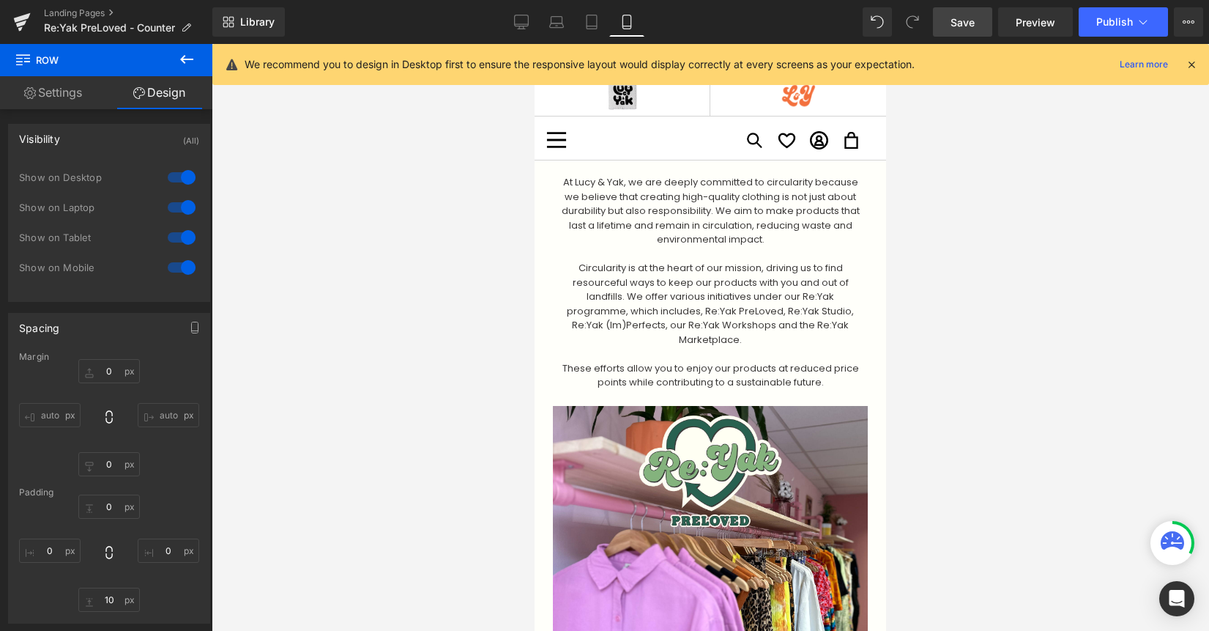
click at [955, 24] on span "Save" at bounding box center [963, 22] width 24 height 15
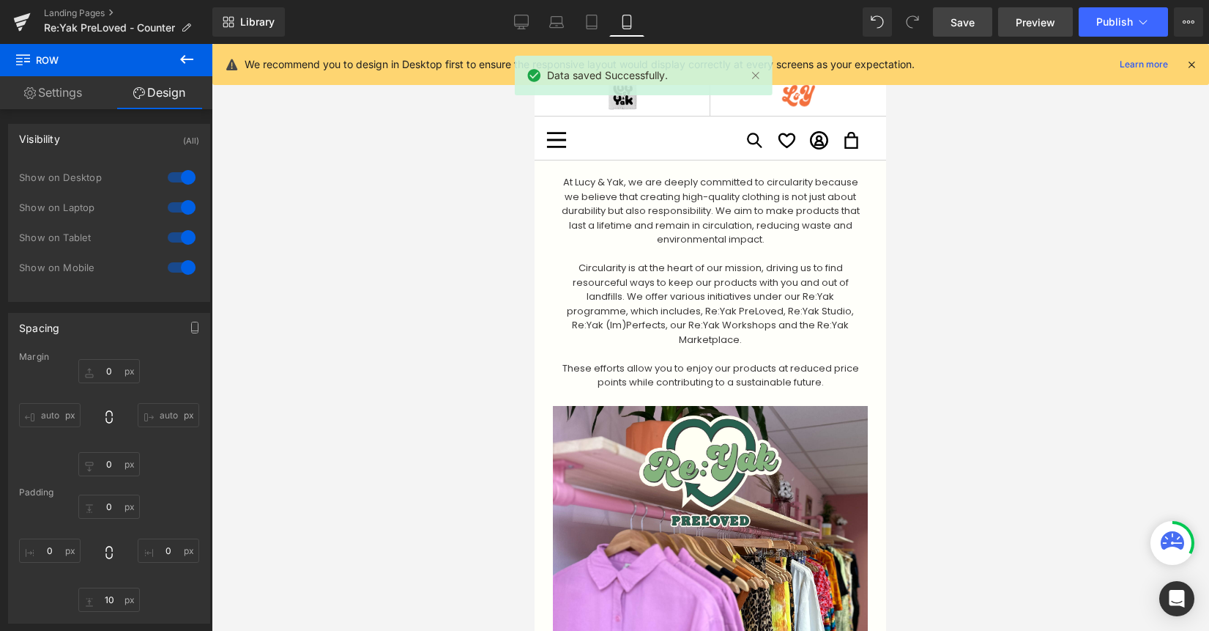
click at [1026, 22] on span "Preview" at bounding box center [1036, 22] width 40 height 15
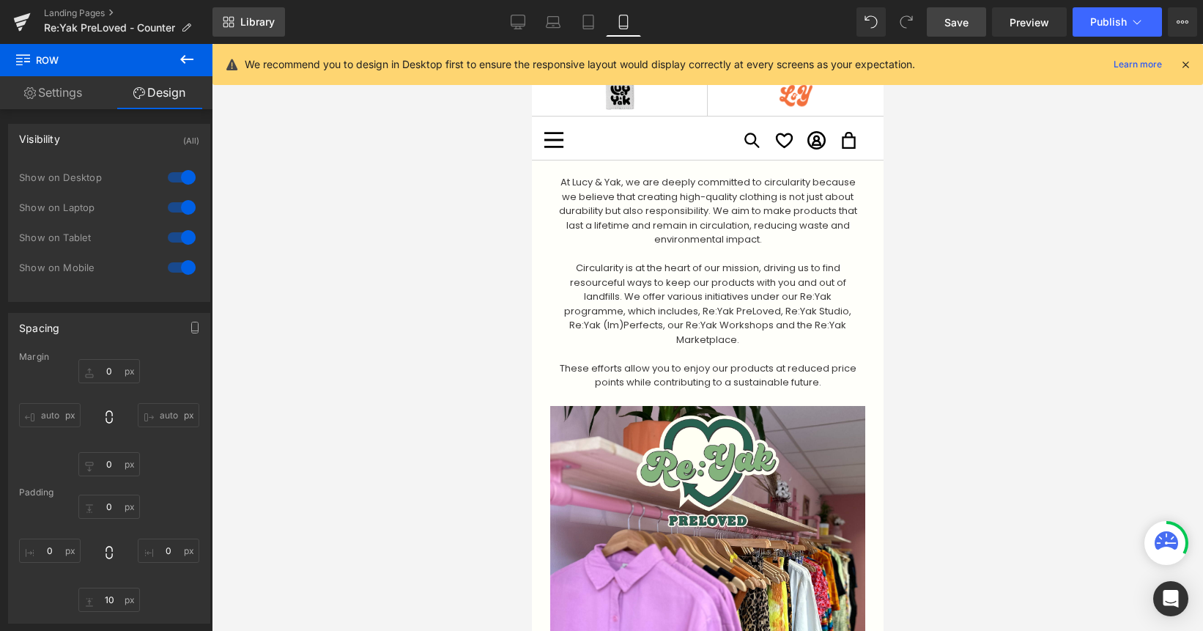
click at [230, 22] on icon at bounding box center [229, 22] width 12 height 12
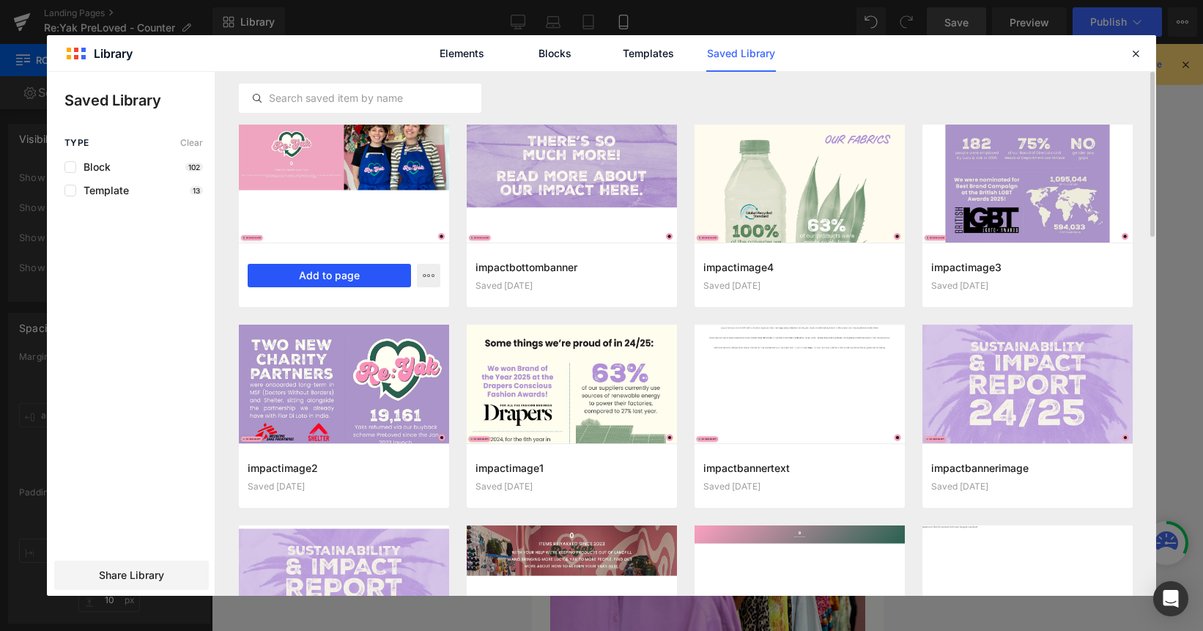
click at [332, 277] on button "Add to page" at bounding box center [329, 275] width 163 height 23
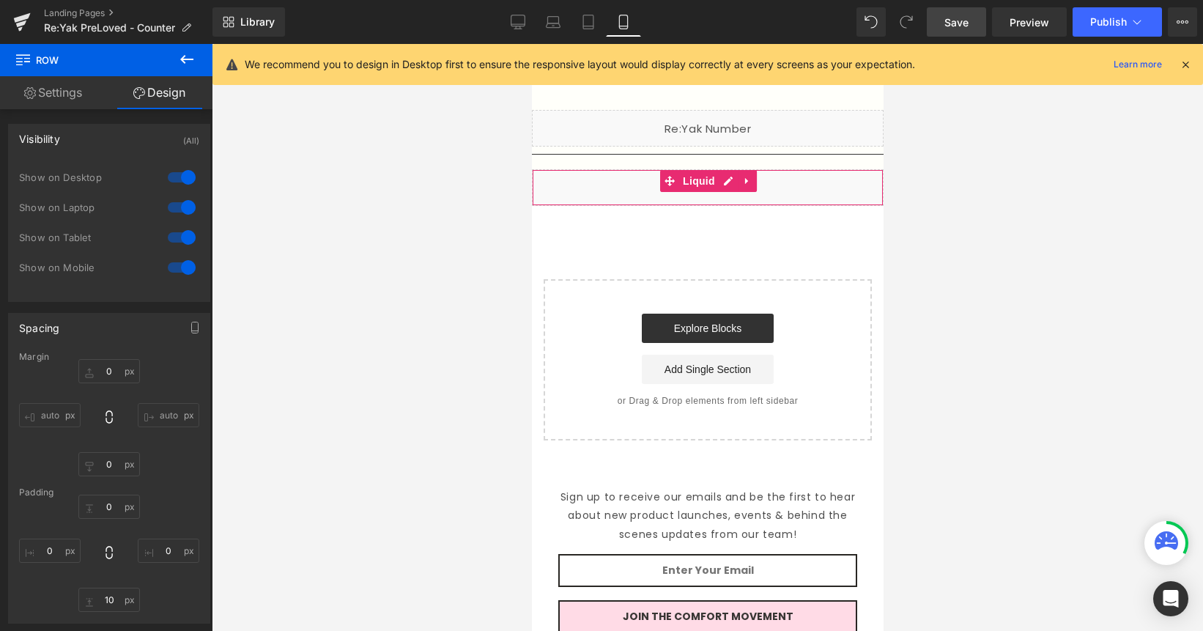
scroll to position [4041, 0]
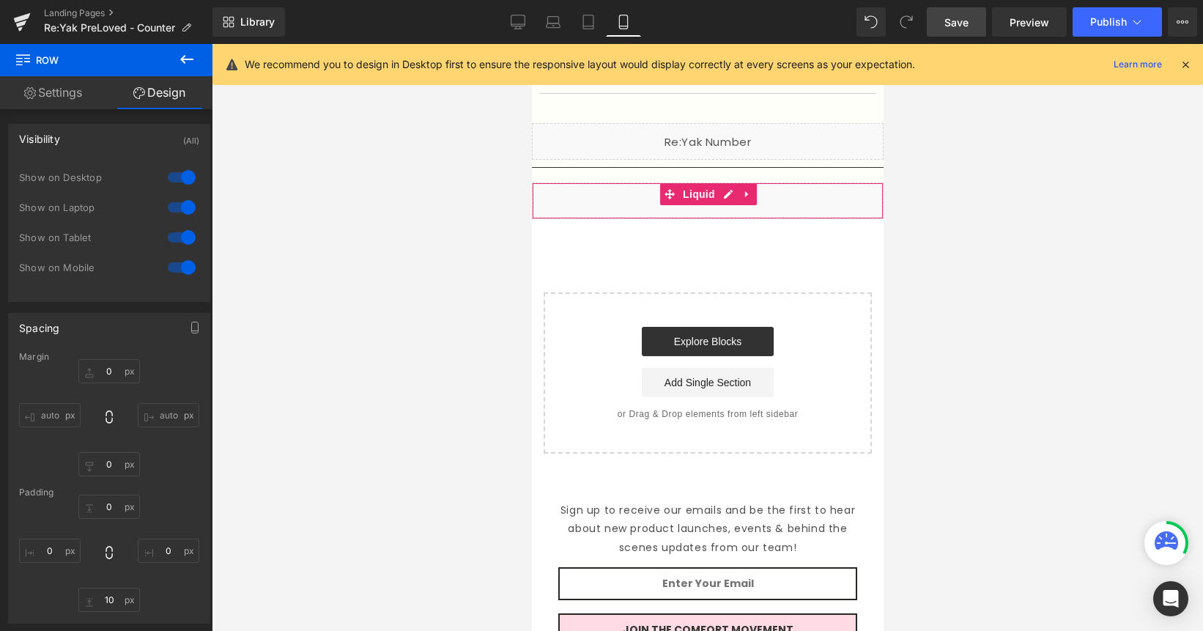
click at [572, 182] on div "Liquid" at bounding box center [707, 200] width 352 height 37
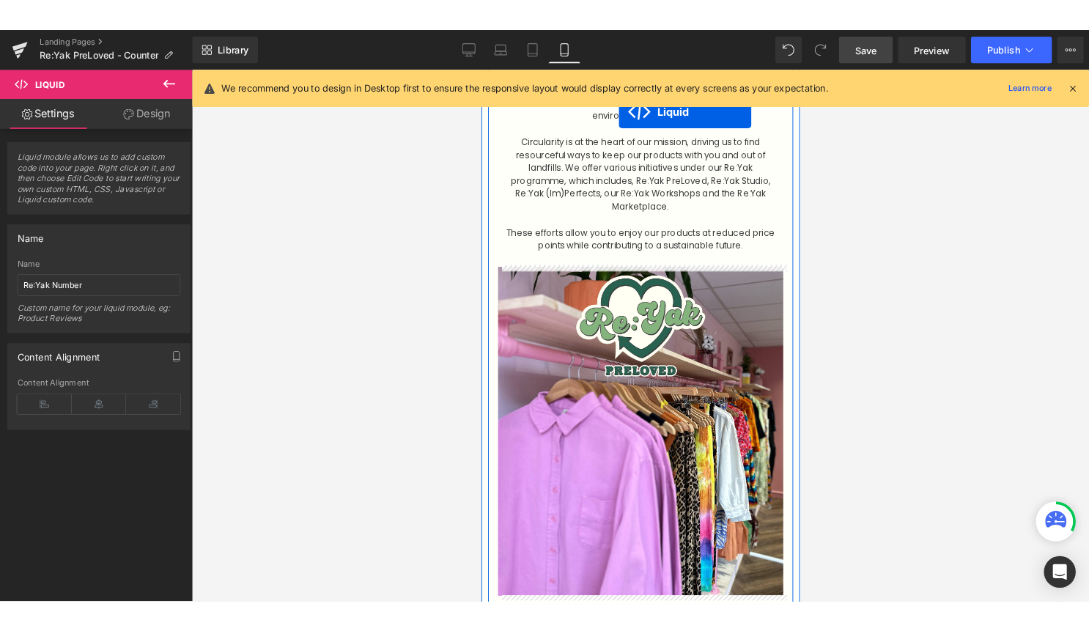
scroll to position [0, 0]
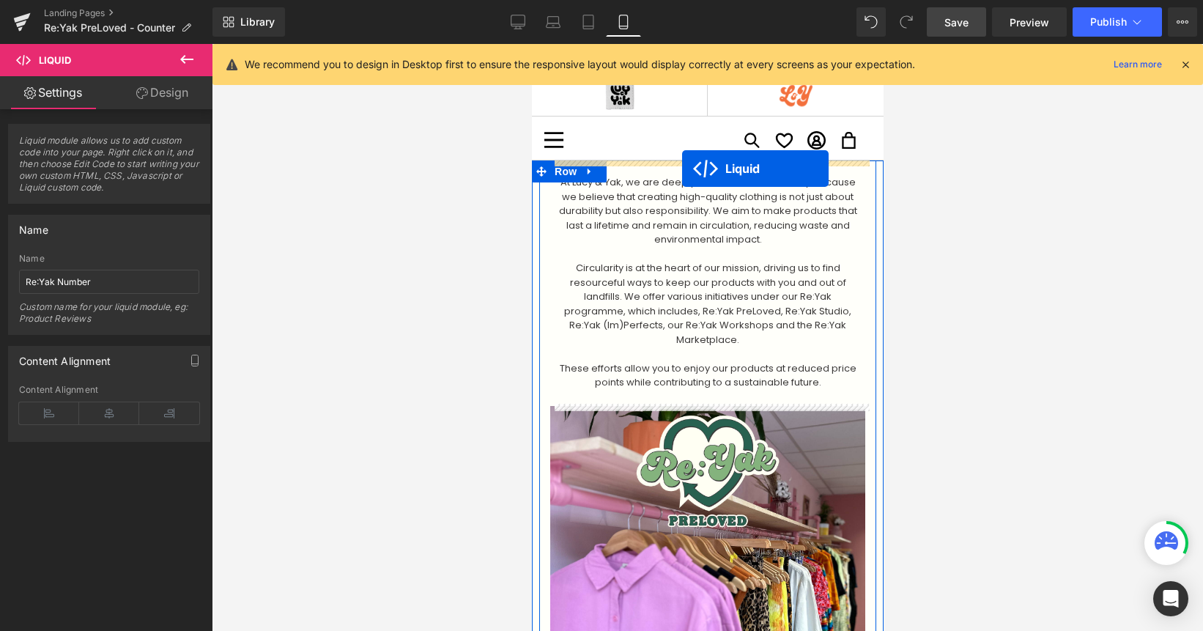
drag, startPoint x: 673, startPoint y: 162, endPoint x: 681, endPoint y: 168, distance: 10.4
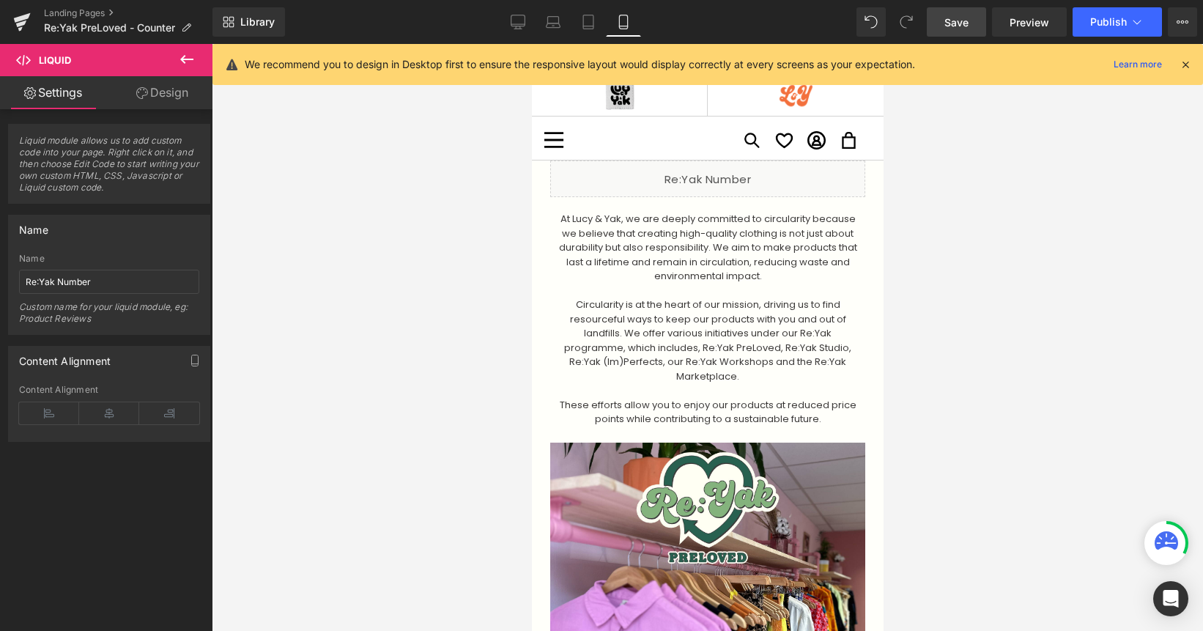
click at [965, 21] on span "Save" at bounding box center [956, 22] width 24 height 15
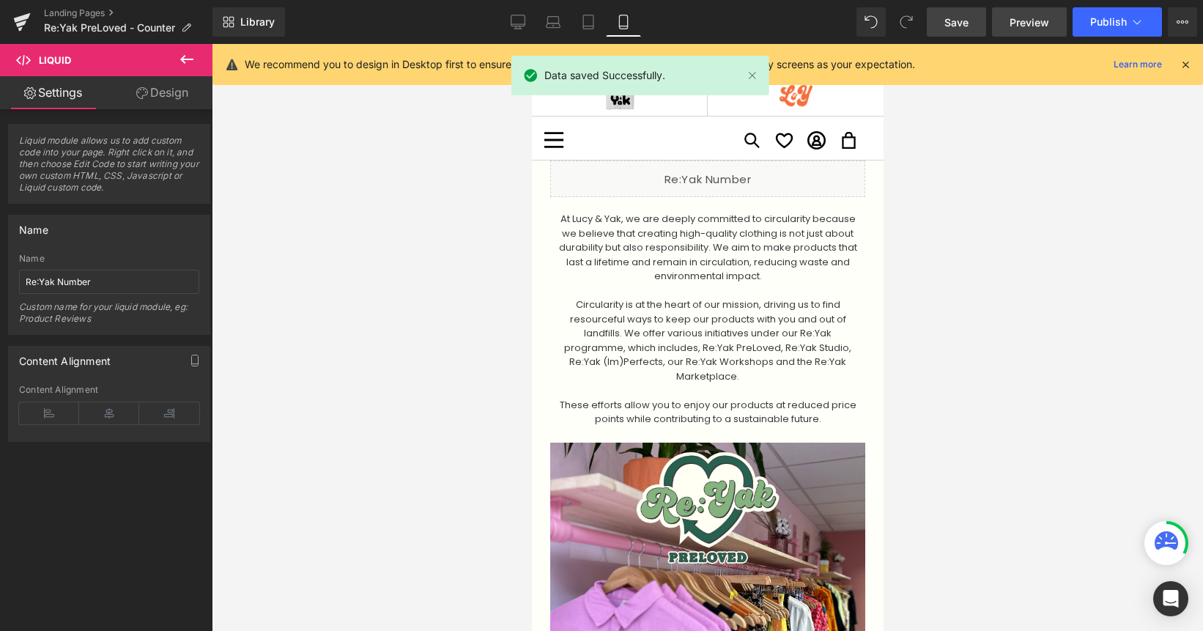
click at [1022, 20] on span "Preview" at bounding box center [1029, 22] width 40 height 15
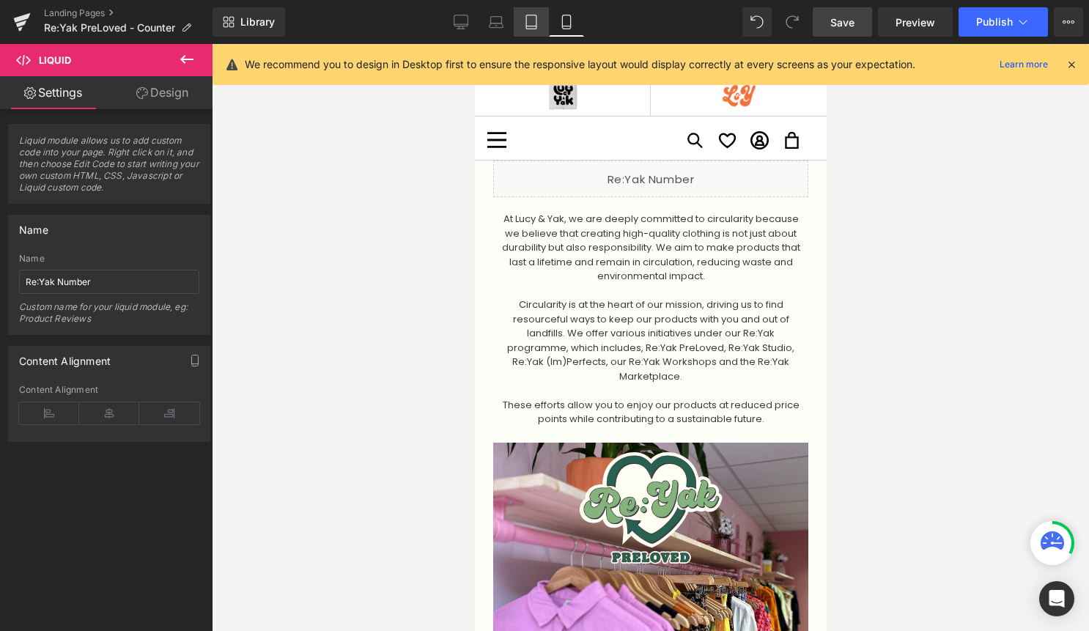
click at [528, 26] on icon at bounding box center [531, 26] width 10 height 0
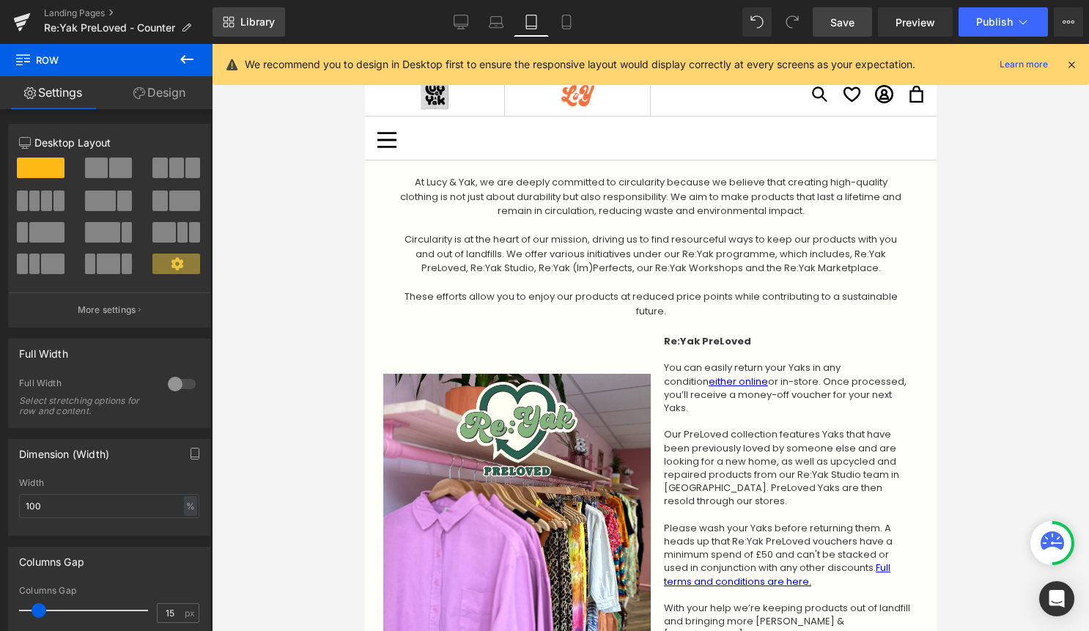
click at [262, 17] on span "Library" at bounding box center [257, 21] width 34 height 13
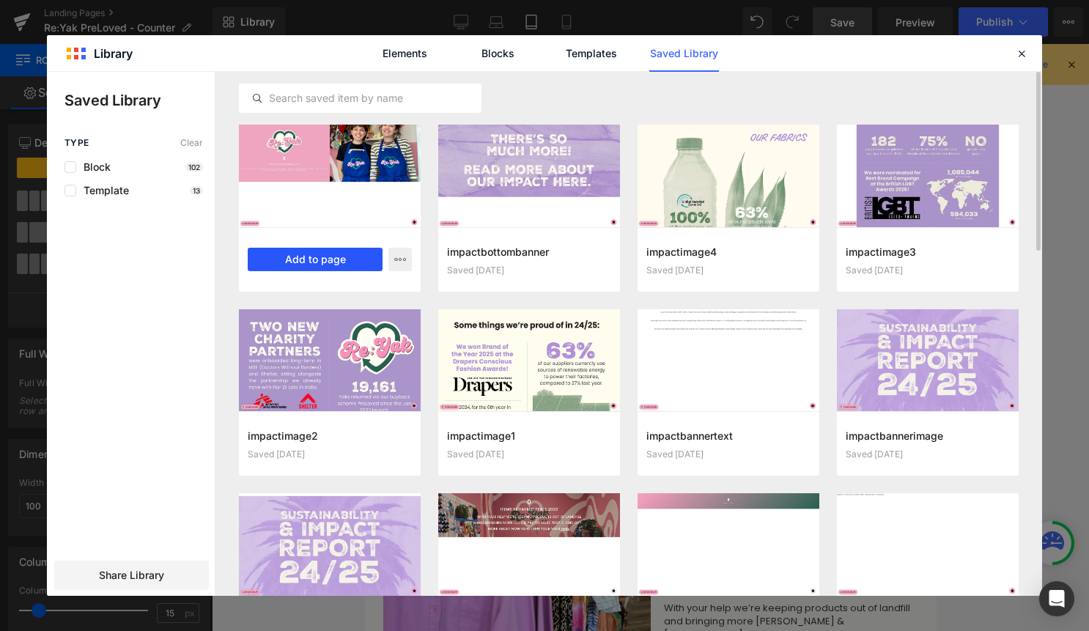
click at [333, 256] on button "Add to page" at bounding box center [315, 259] width 135 height 23
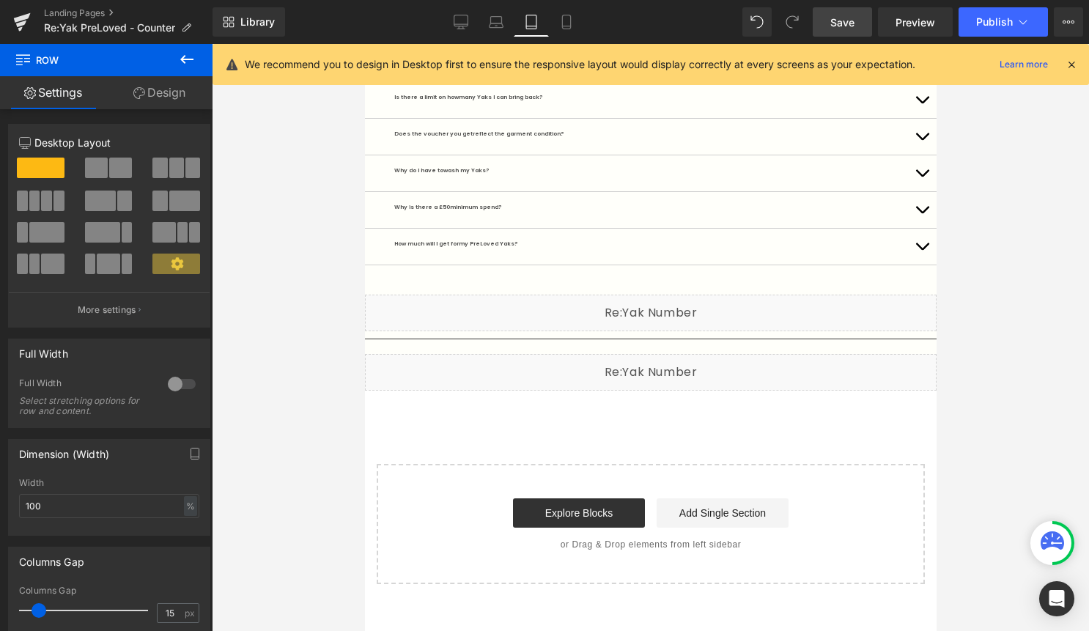
scroll to position [2393, 0]
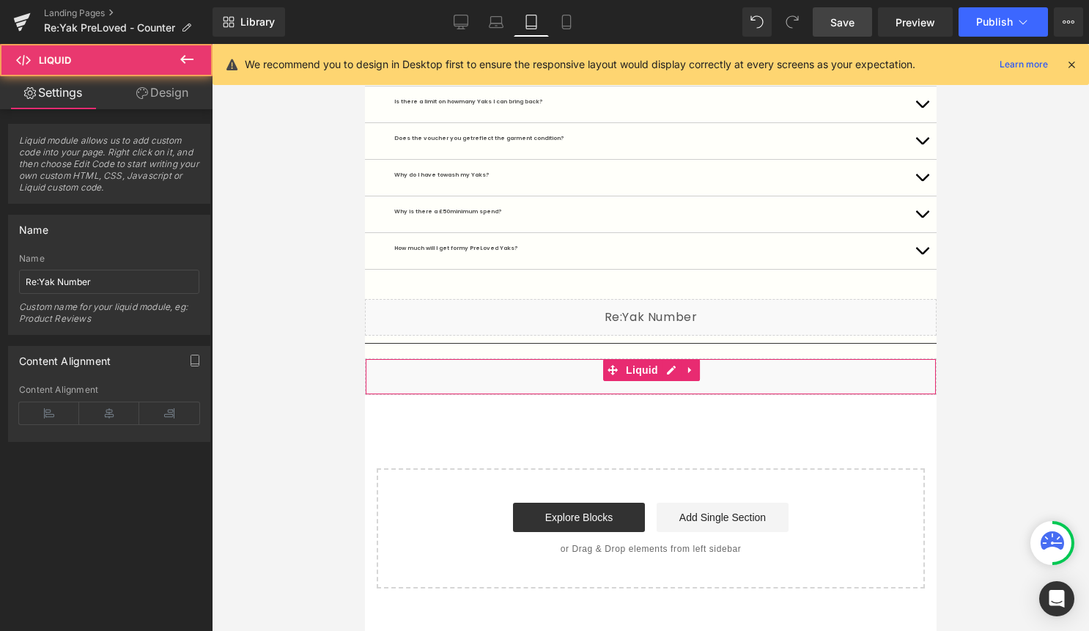
click at [490, 358] on div "Liquid" at bounding box center [649, 376] width 571 height 37
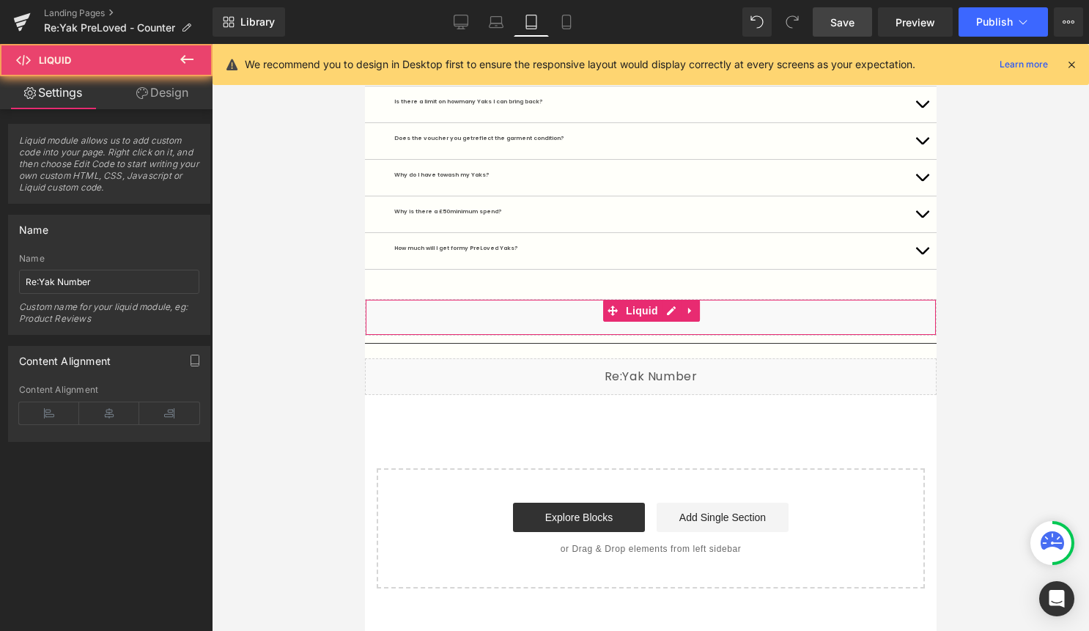
click at [511, 299] on div "Liquid" at bounding box center [649, 317] width 571 height 37
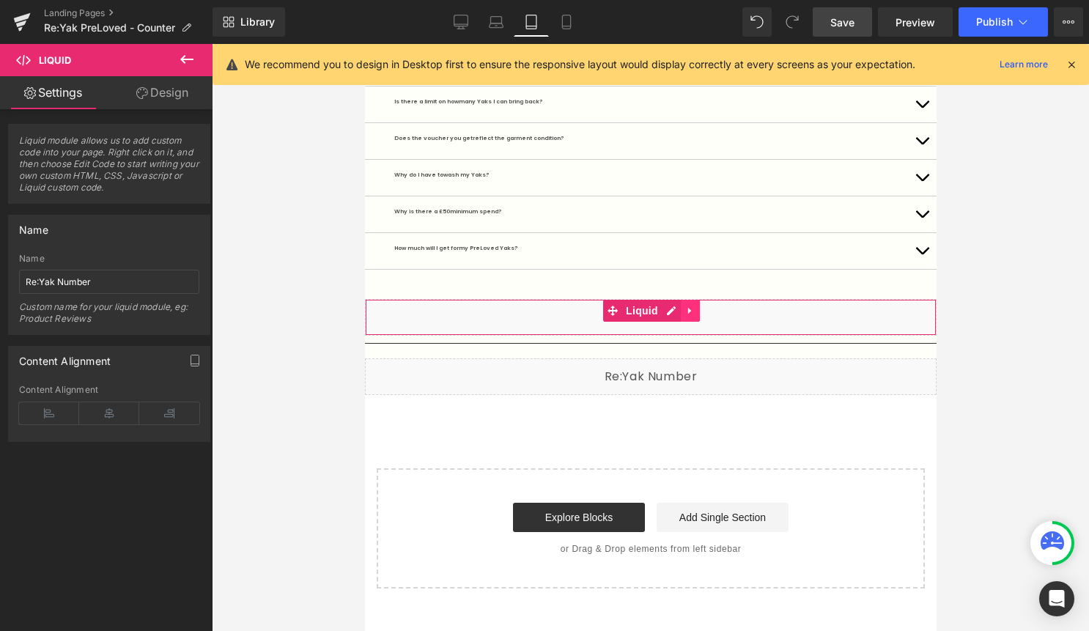
click at [687, 308] on icon at bounding box center [688, 311] width 3 height 7
click at [698, 305] on icon at bounding box center [699, 310] width 10 height 11
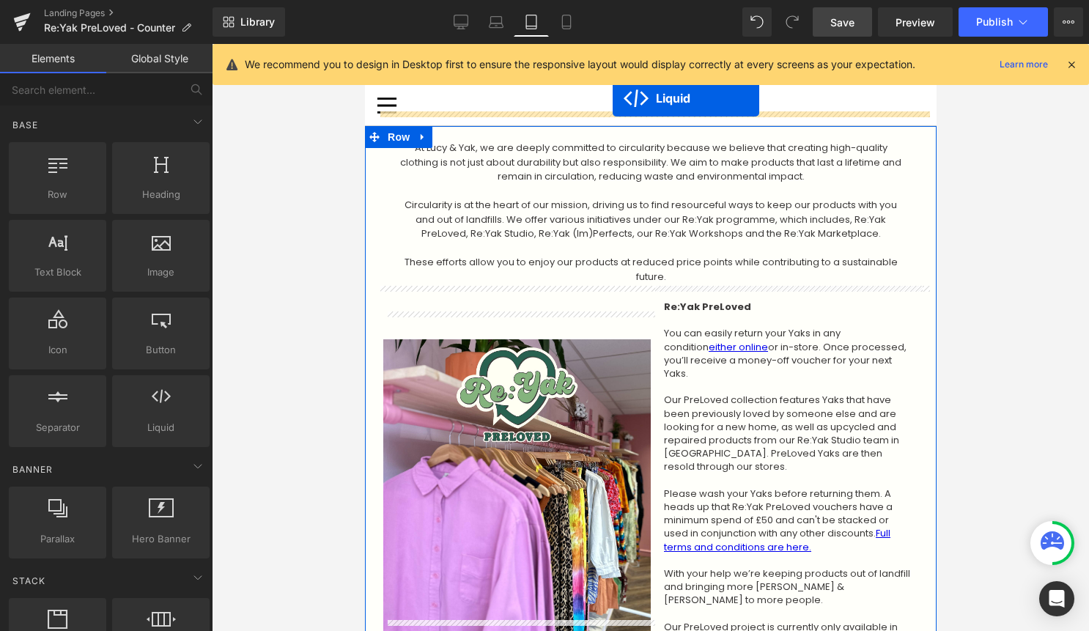
scroll to position [0, 0]
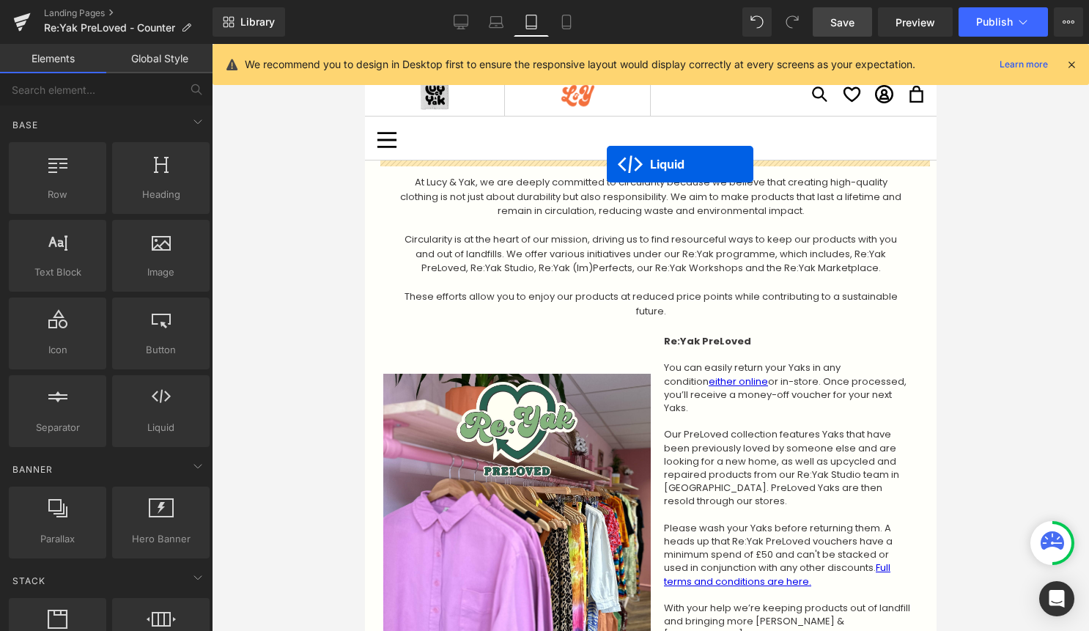
drag, startPoint x: 612, startPoint y: 298, endPoint x: 606, endPoint y: 164, distance: 134.2
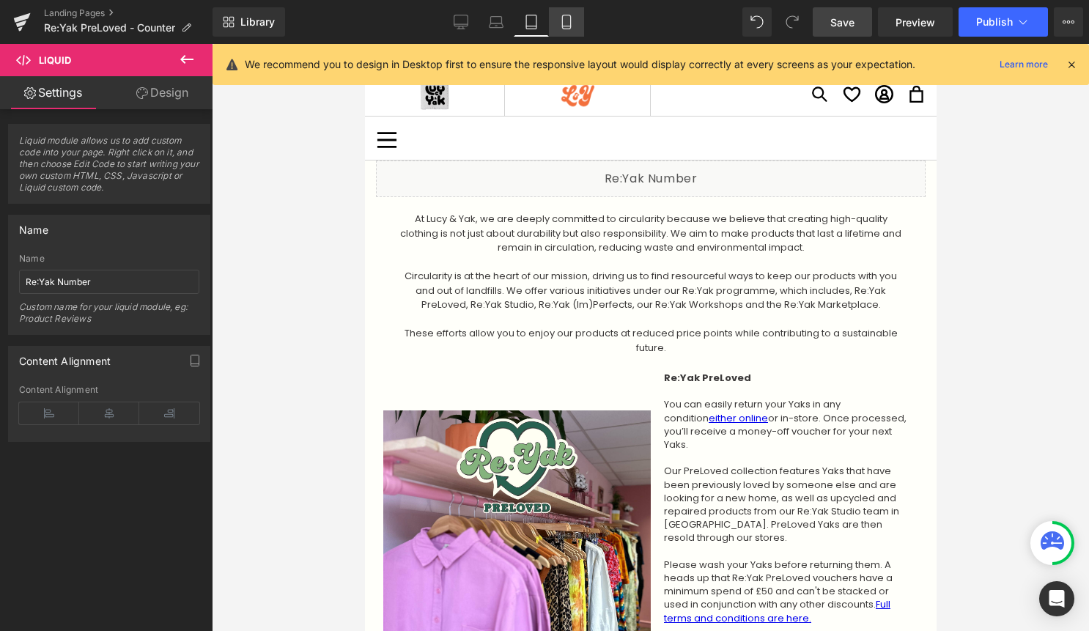
click at [573, 18] on icon at bounding box center [566, 22] width 15 height 15
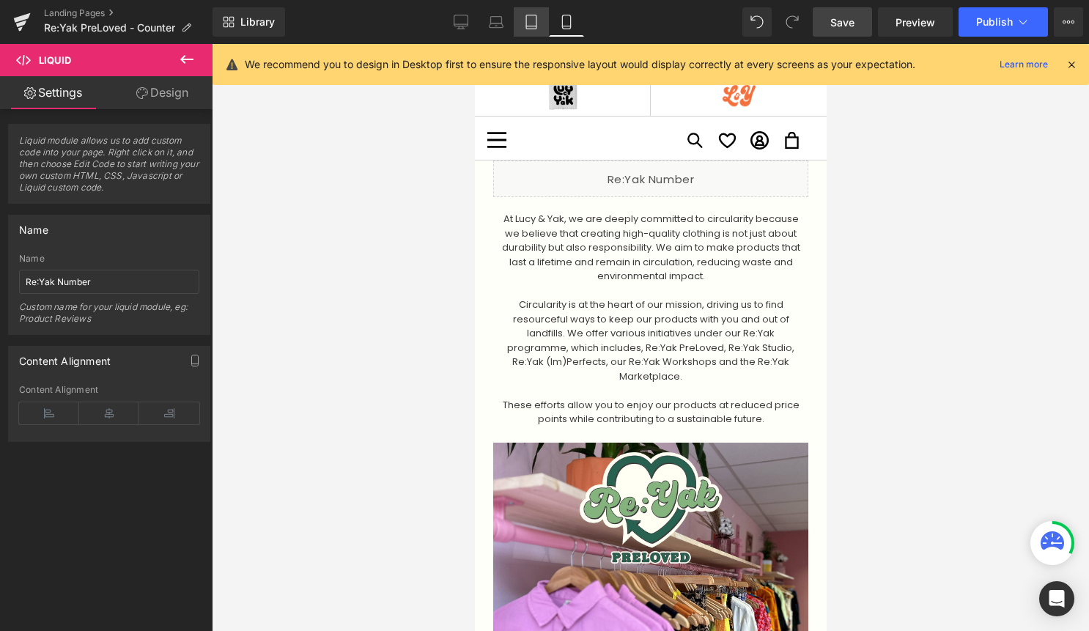
click at [531, 25] on icon at bounding box center [531, 22] width 15 height 15
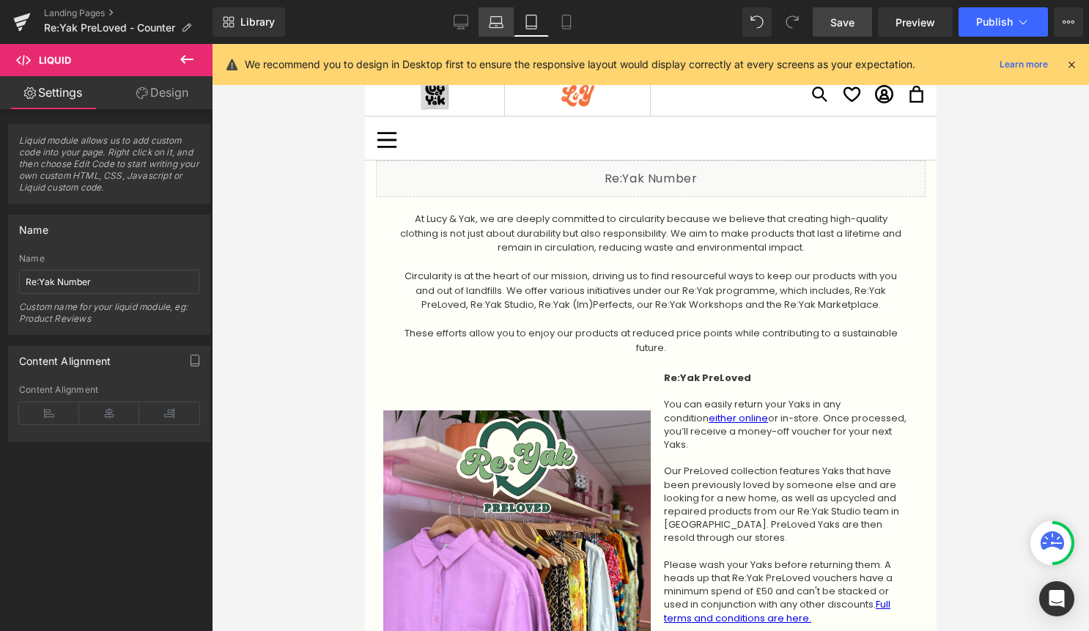
click at [488, 25] on link "Laptop" at bounding box center [495, 21] width 35 height 29
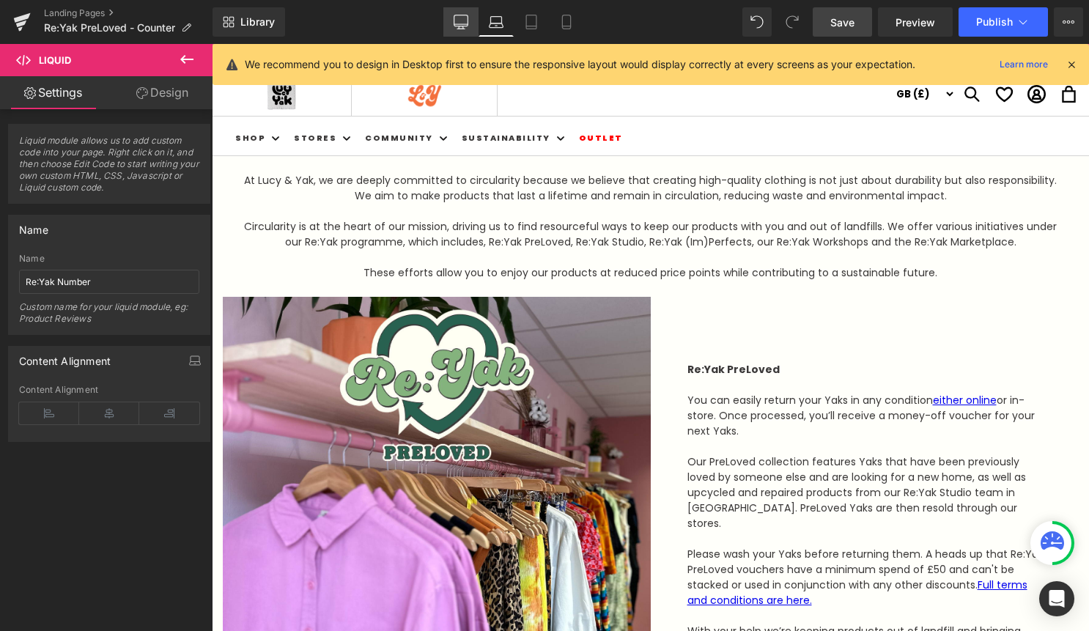
click at [460, 22] on icon at bounding box center [460, 22] width 15 height 15
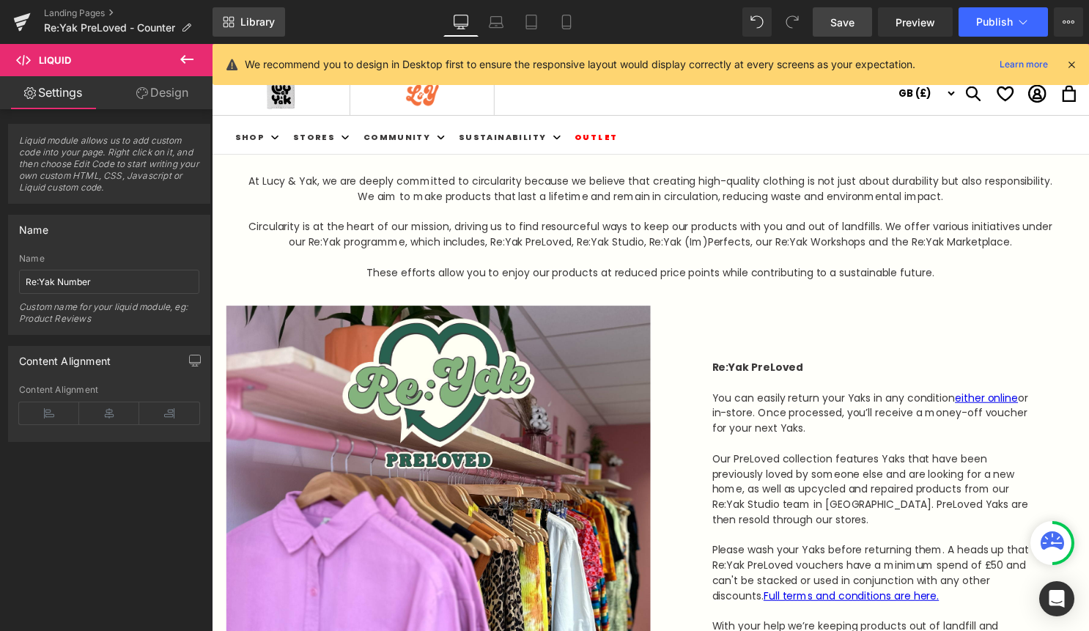
click at [239, 22] on link "Library" at bounding box center [248, 21] width 73 height 29
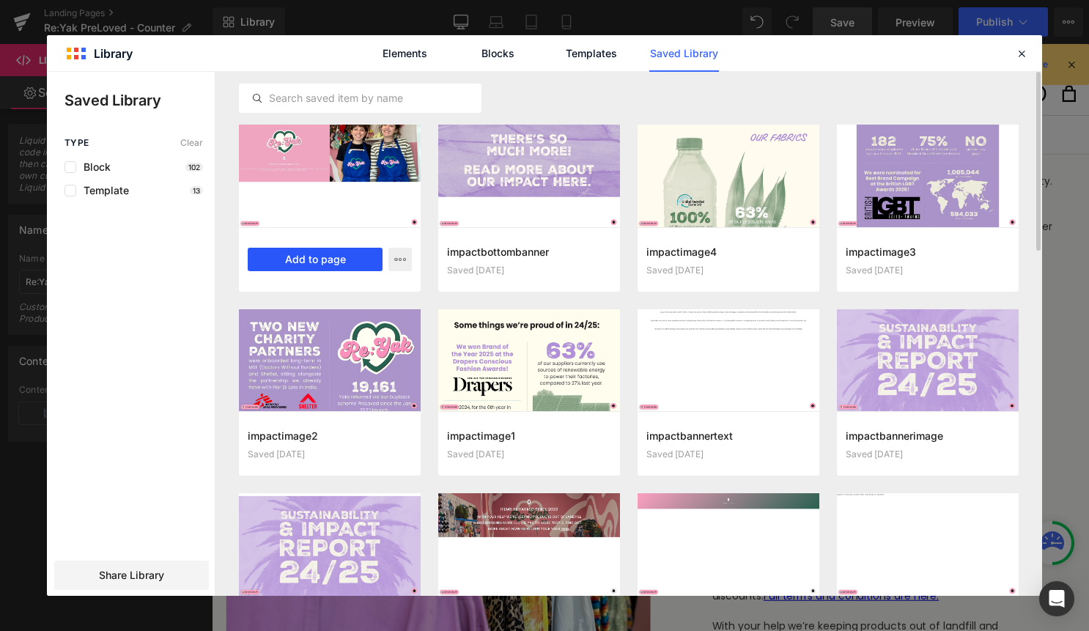
click at [339, 256] on button "Add to page" at bounding box center [315, 259] width 135 height 23
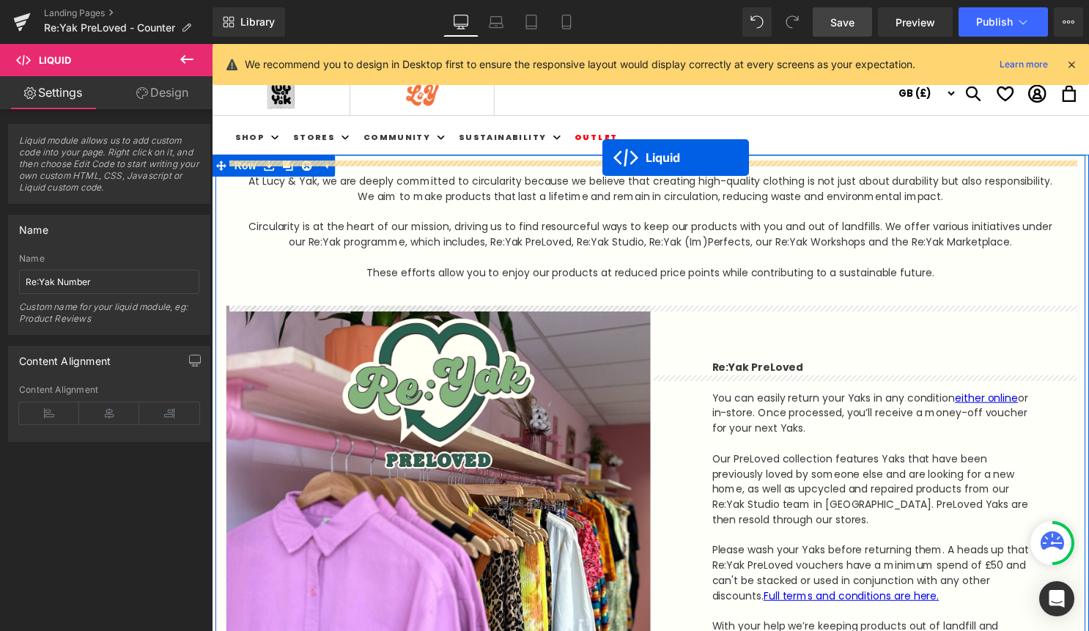
drag, startPoint x: 618, startPoint y: 122, endPoint x: 607, endPoint y: 159, distance: 38.2
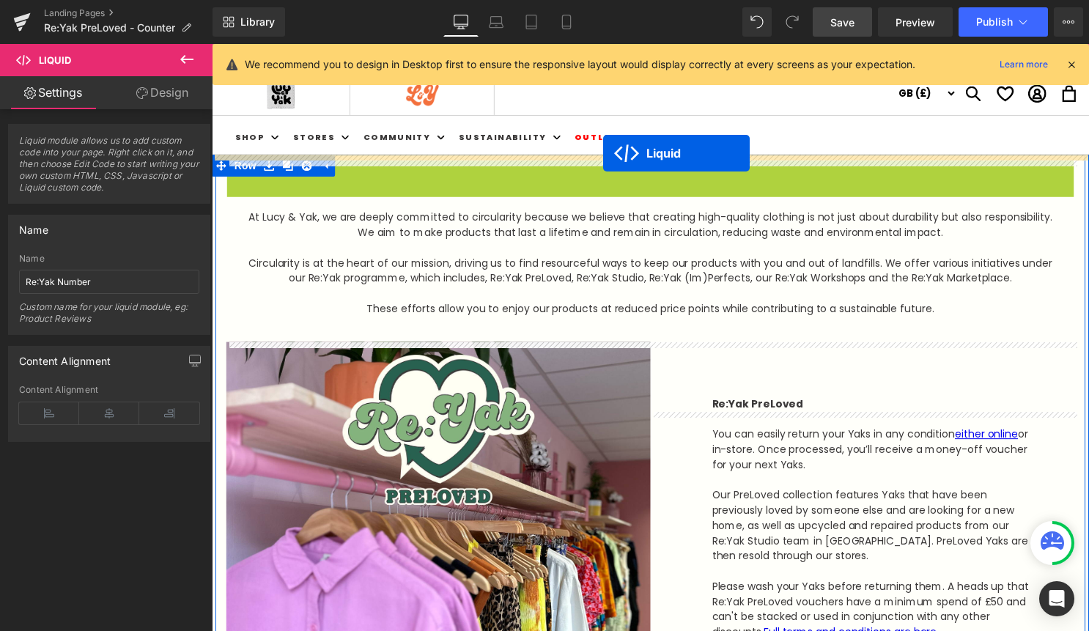
drag, startPoint x: 620, startPoint y: 175, endPoint x: 607, endPoint y: 155, distance: 24.0
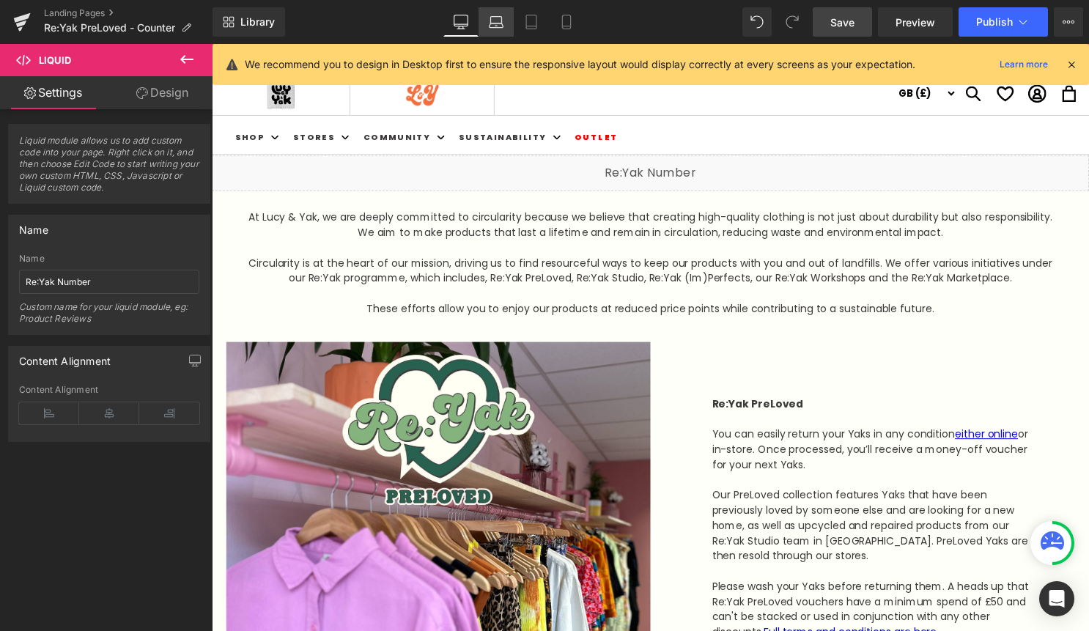
click at [499, 26] on icon at bounding box center [496, 22] width 15 height 15
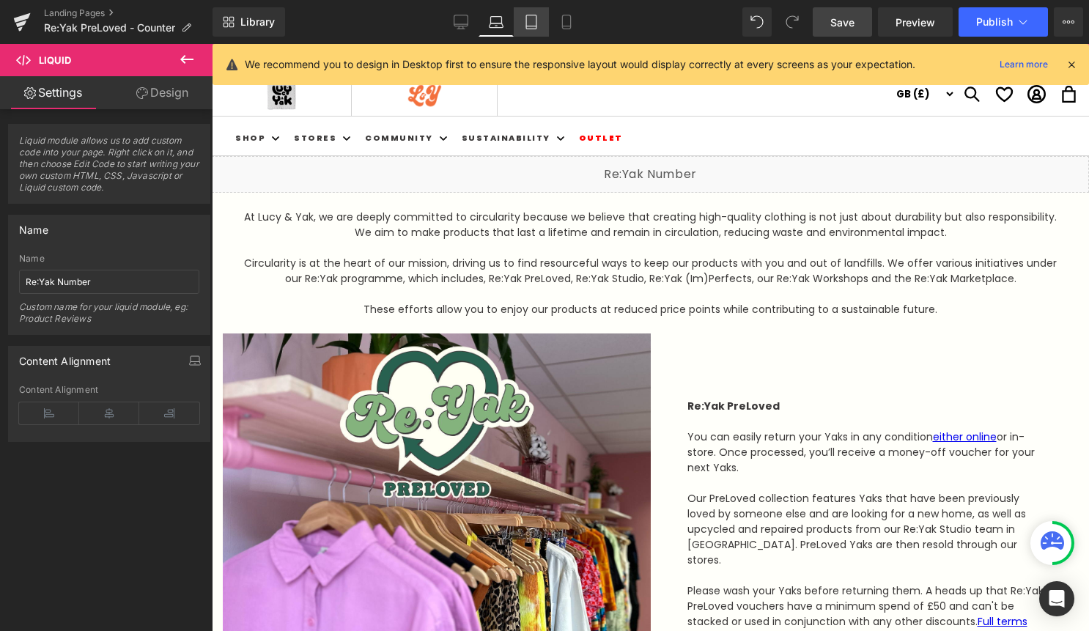
click at [536, 23] on icon at bounding box center [531, 22] width 15 height 15
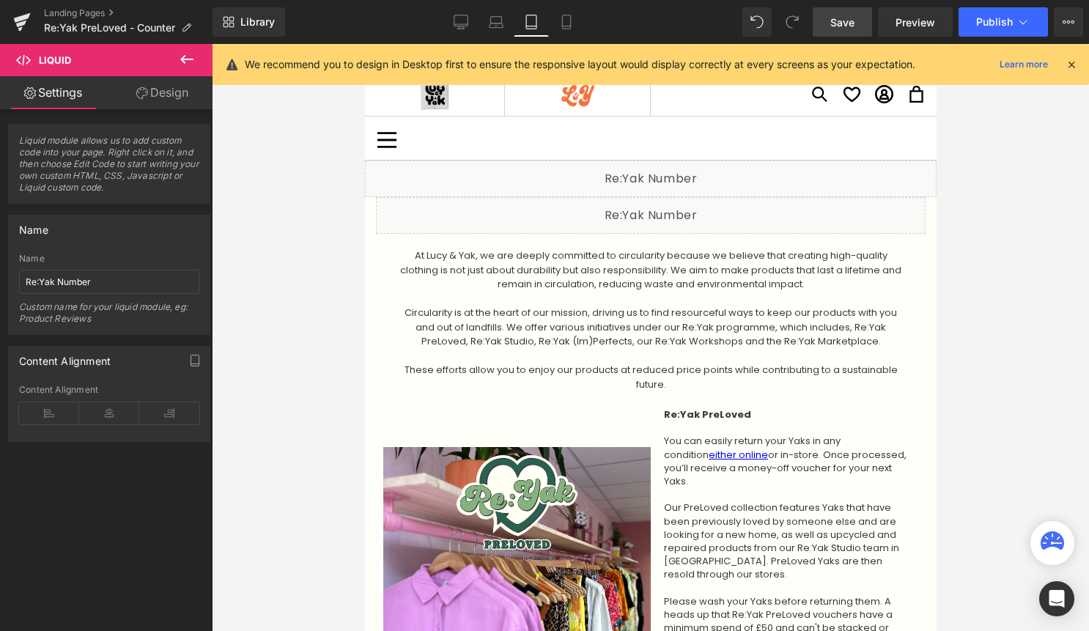
scroll to position [4, 0]
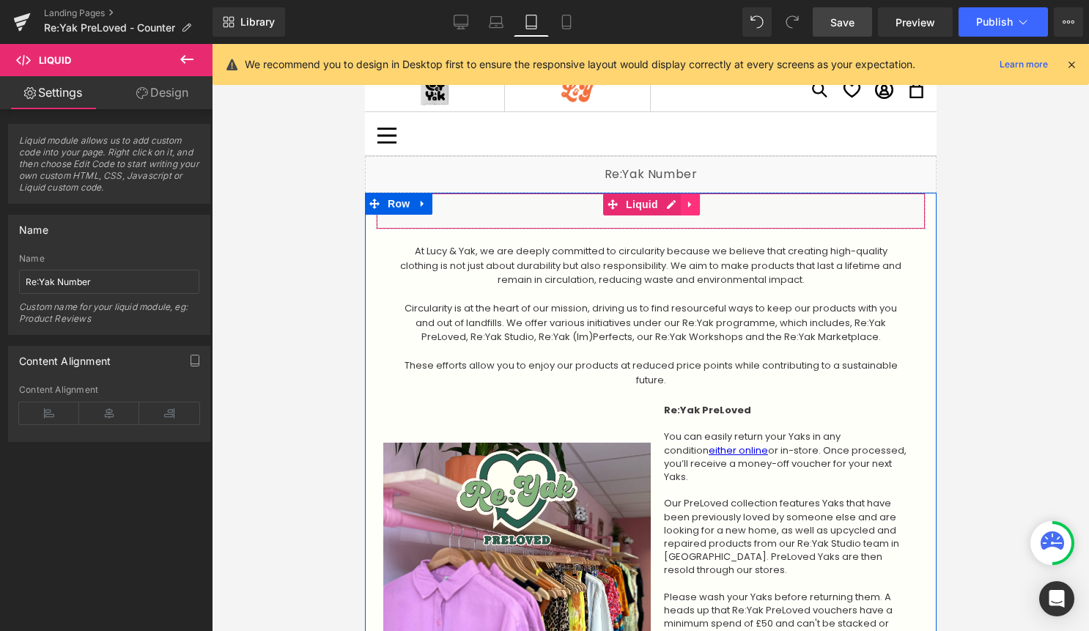
click at [687, 205] on icon at bounding box center [688, 204] width 3 height 7
click at [699, 204] on icon at bounding box center [699, 204] width 10 height 10
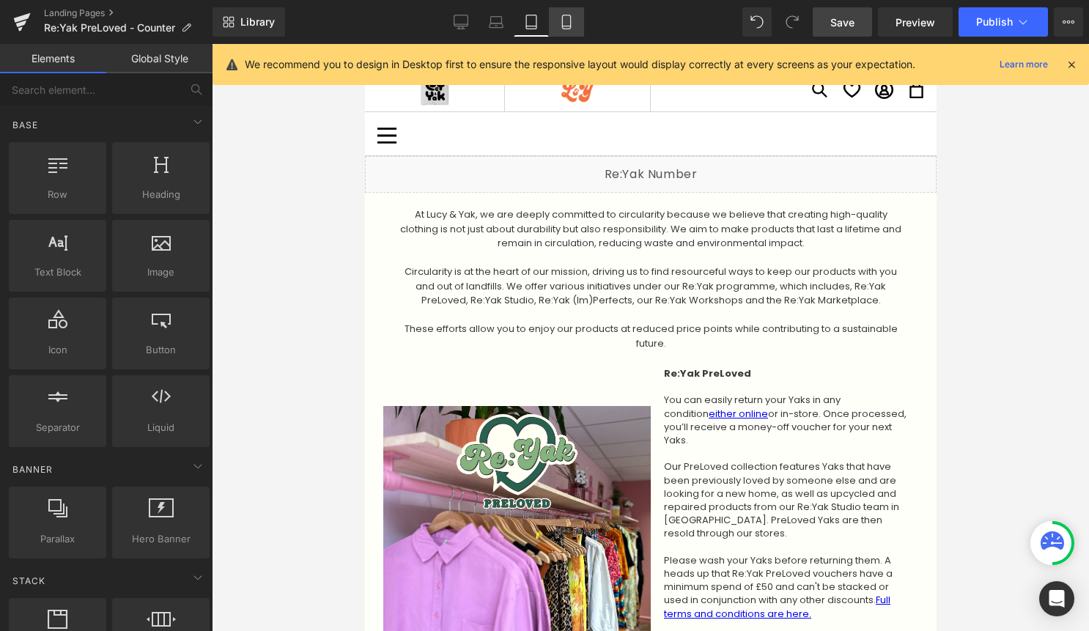
click at [563, 21] on icon at bounding box center [566, 22] width 15 height 15
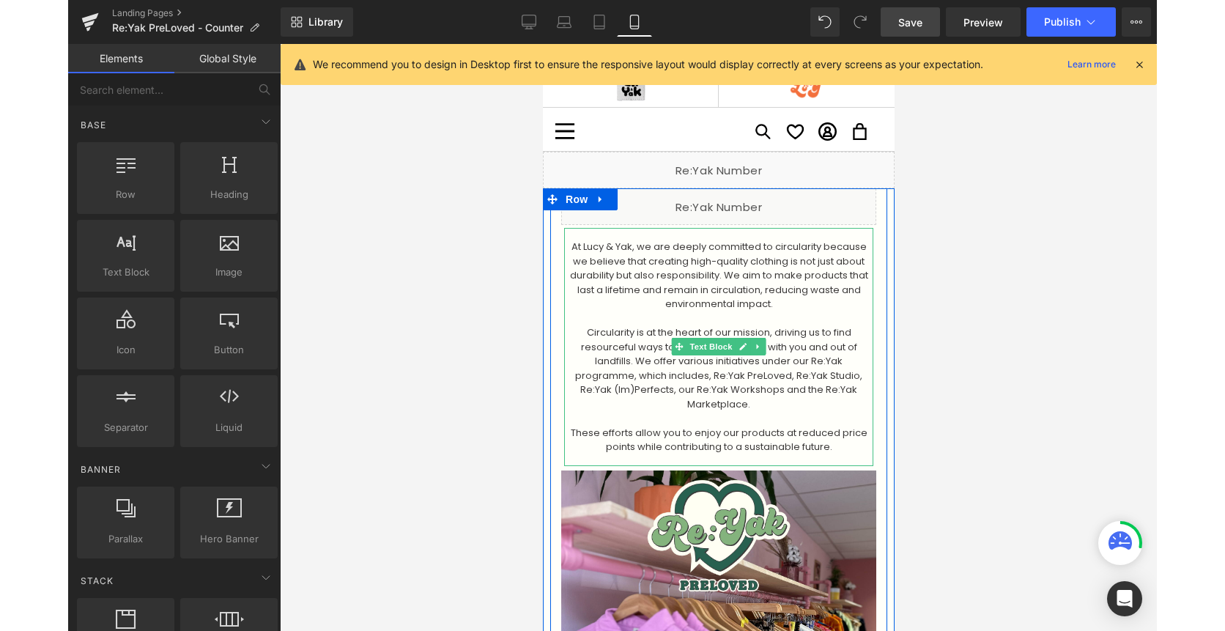
scroll to position [0, 0]
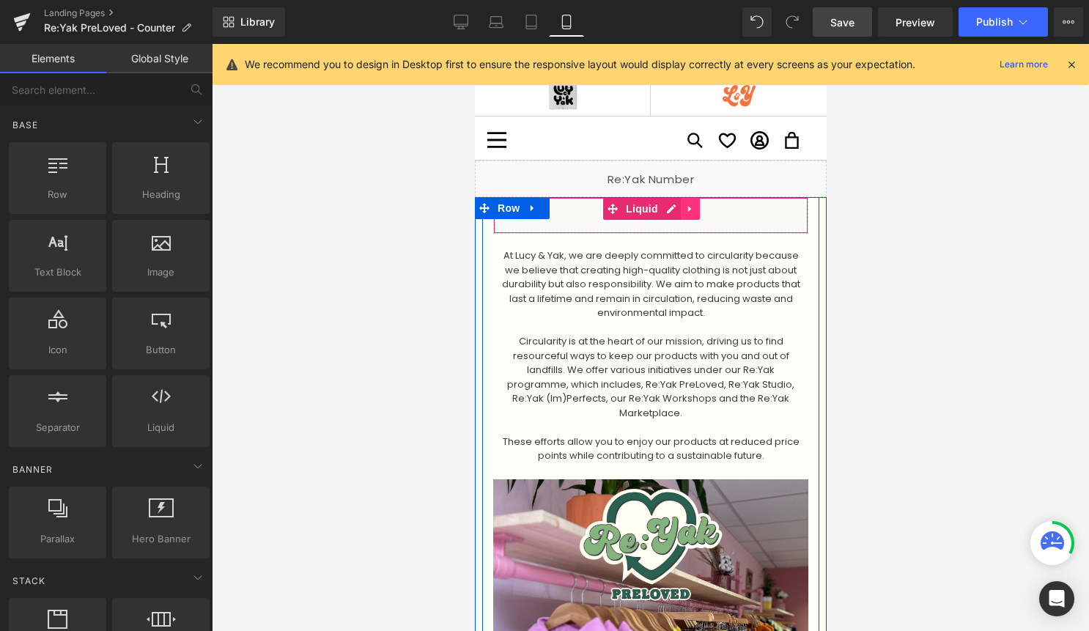
click at [689, 212] on icon at bounding box center [689, 209] width 10 height 11
click at [698, 208] on icon at bounding box center [699, 209] width 10 height 11
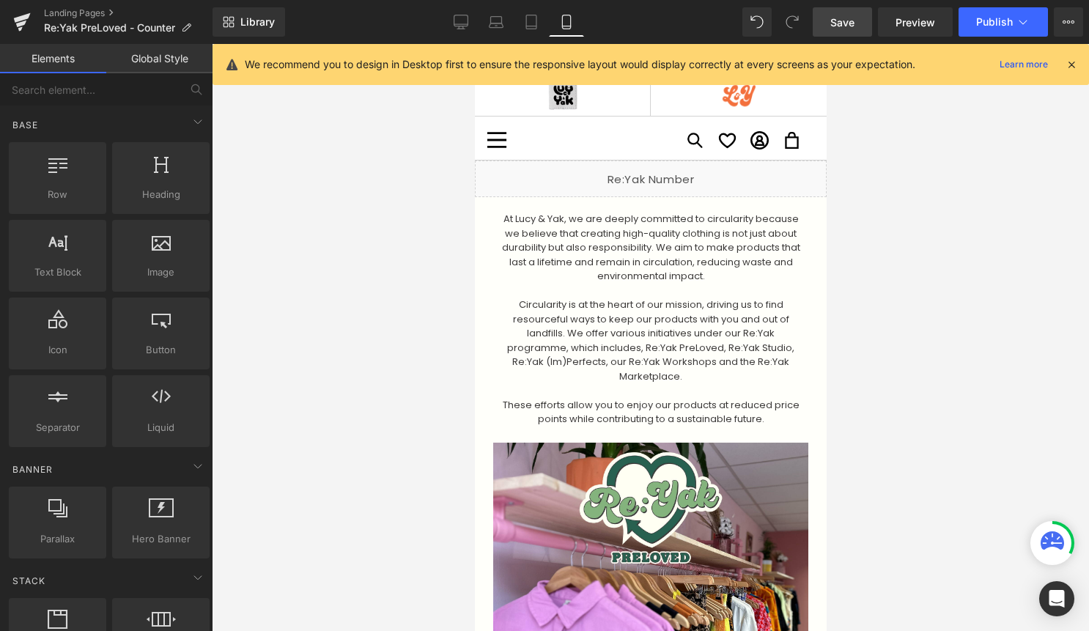
click at [839, 29] on link "Save" at bounding box center [841, 21] width 59 height 29
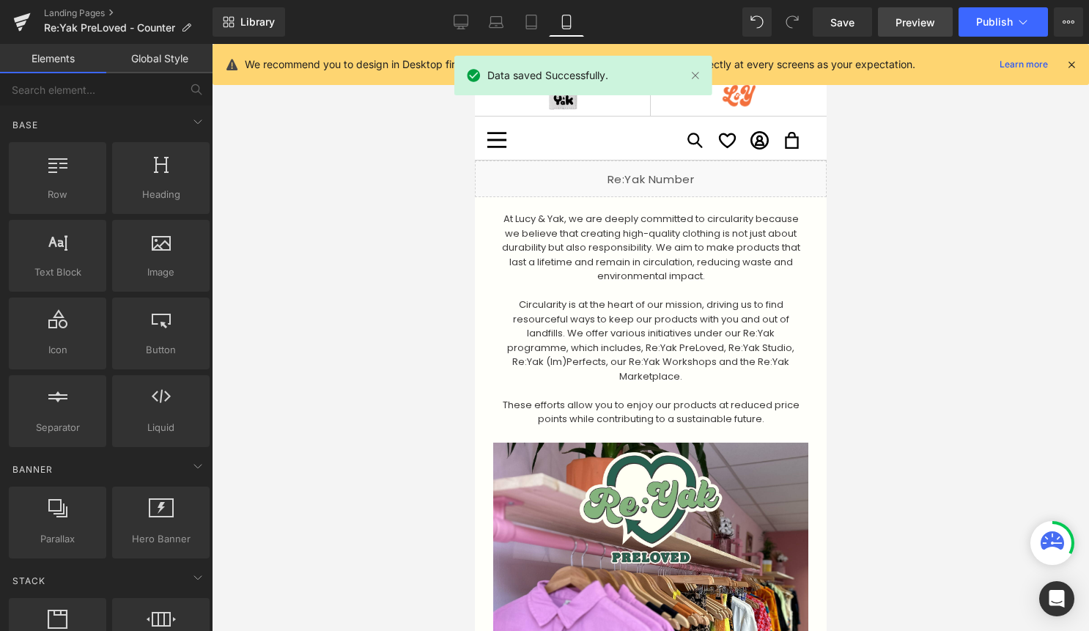
click at [913, 26] on span "Preview" at bounding box center [915, 22] width 40 height 15
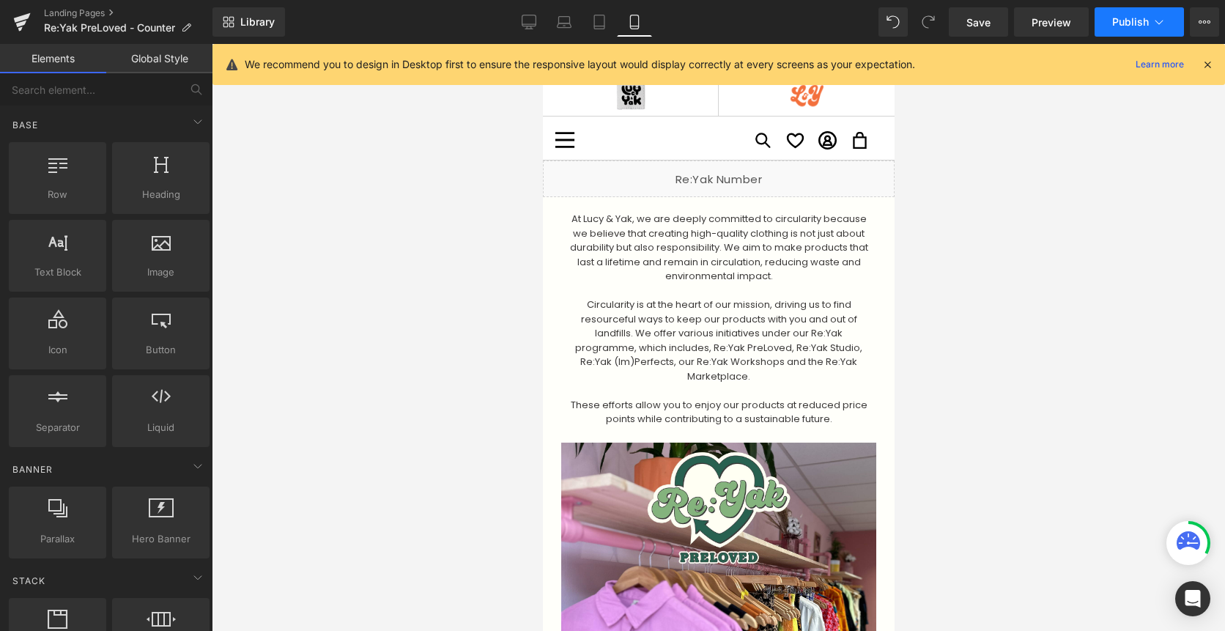
click at [1162, 21] on icon at bounding box center [1159, 22] width 8 height 4
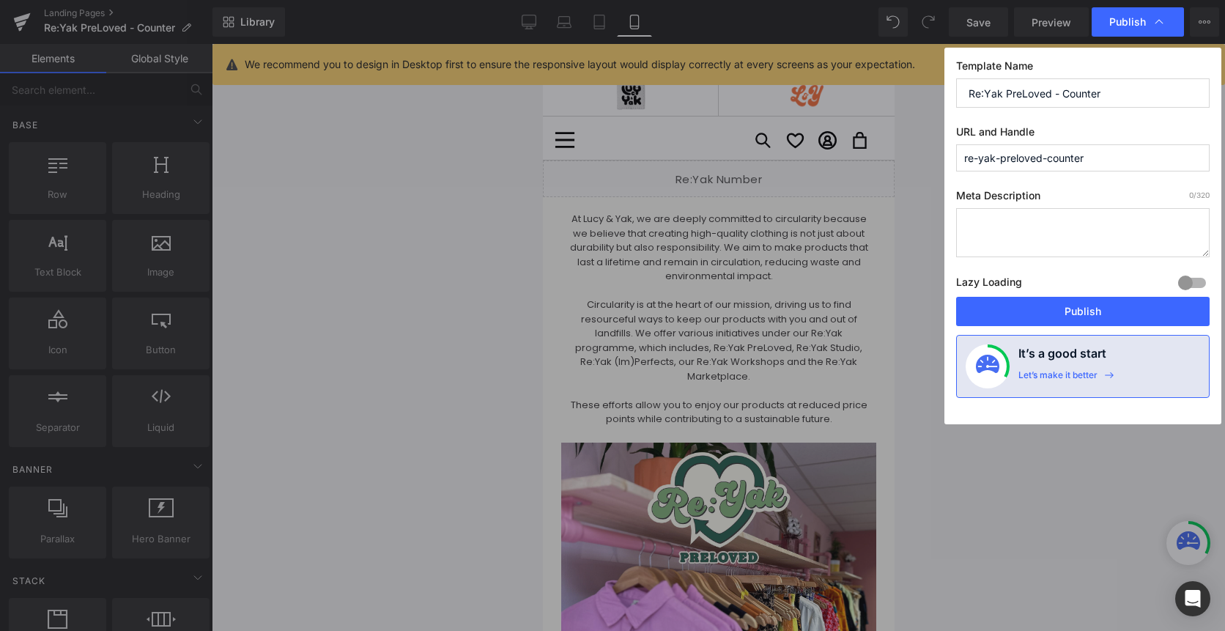
click at [1101, 158] on input "re-yak-preloved-counter" at bounding box center [1082, 157] width 253 height 27
type input "re-yak-preloved"
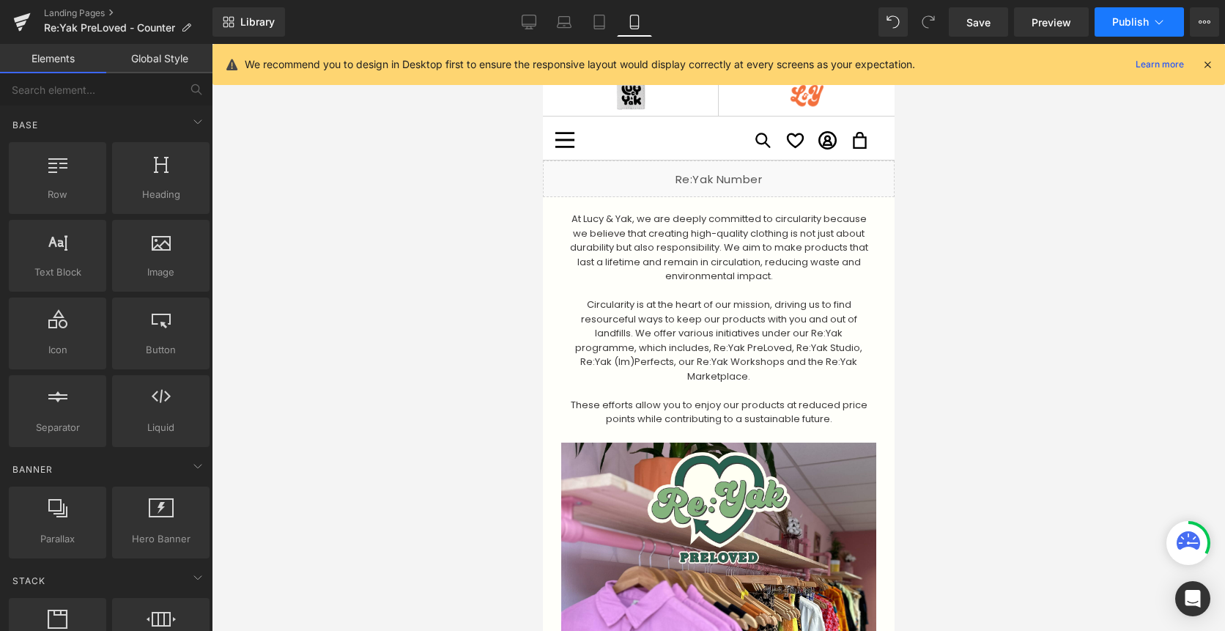
click at [1165, 23] on icon at bounding box center [1159, 22] width 15 height 15
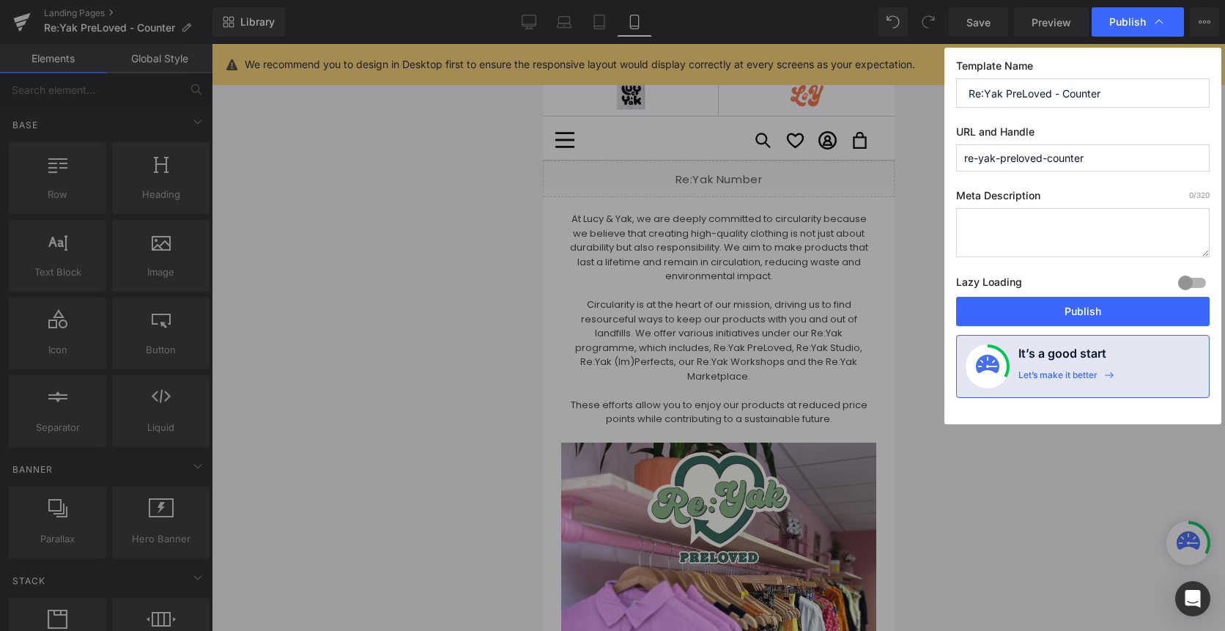
drag, startPoint x: 1046, startPoint y: 159, endPoint x: 1105, endPoint y: 155, distance: 58.7
click at [1105, 155] on input "re-yak-preloved-counter" at bounding box center [1082, 157] width 253 height 27
type input "re-yak-preloved-counter"
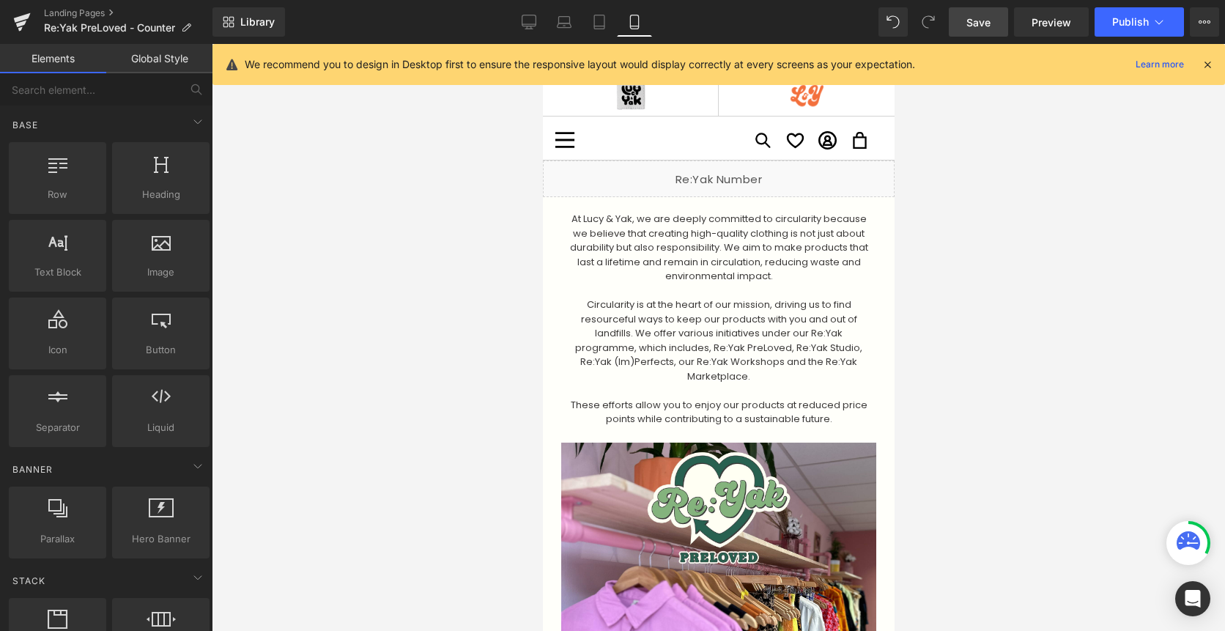
click at [988, 23] on span "Save" at bounding box center [978, 22] width 24 height 15
click at [764, 77] on div at bounding box center [651, 76] width 258 height 41
click at [1205, 66] on icon at bounding box center [1207, 64] width 13 height 13
